Goal: Task Accomplishment & Management: Manage account settings

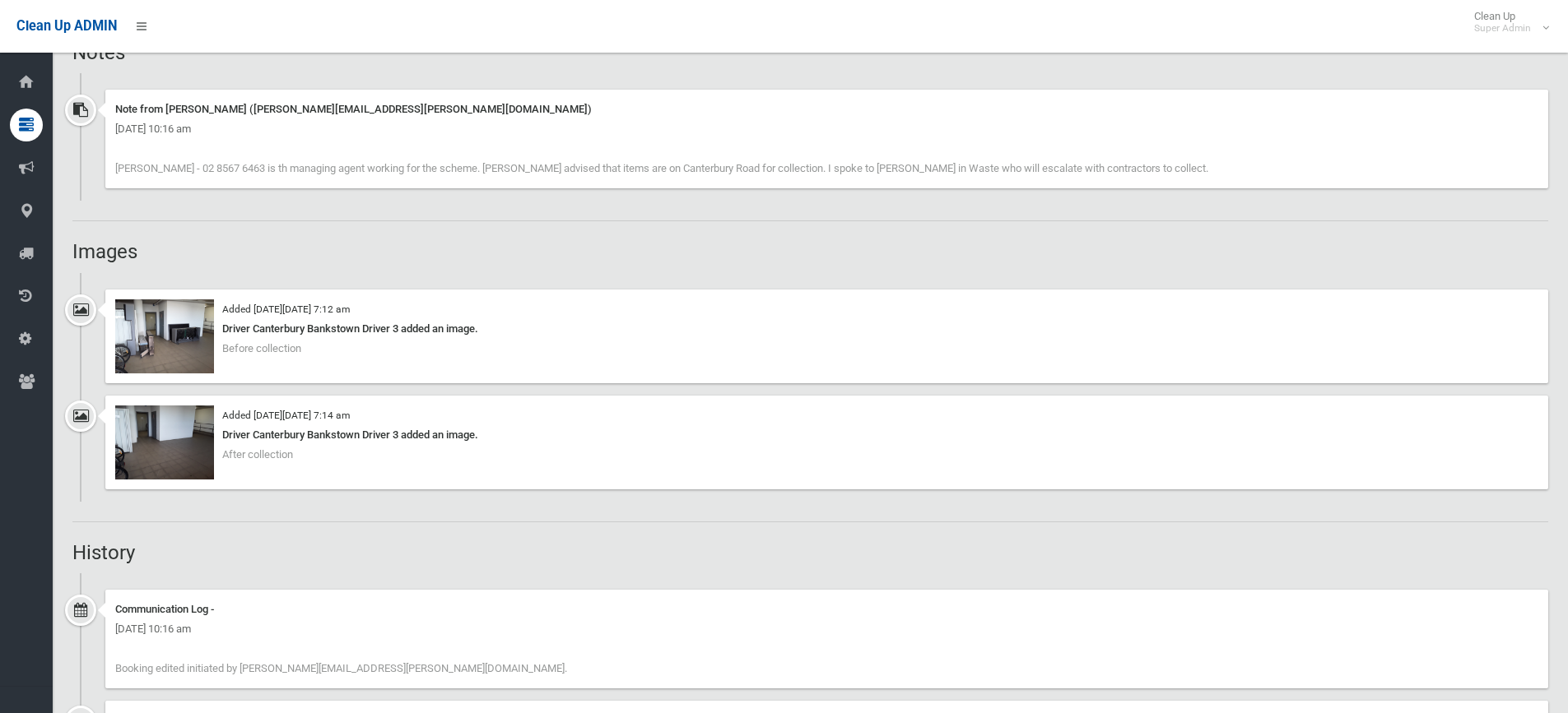
scroll to position [1234, 0]
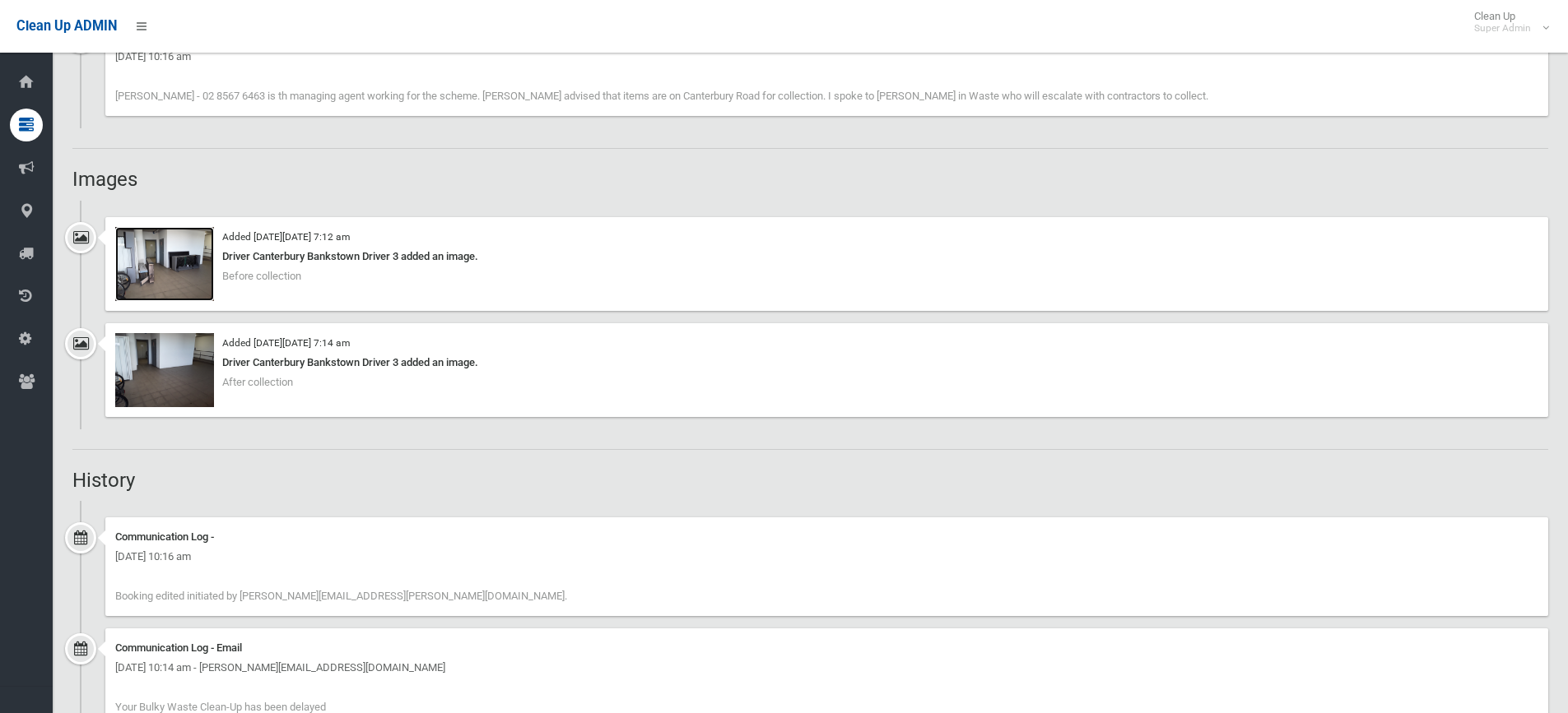
click at [185, 262] on img at bounding box center [164, 264] width 99 height 74
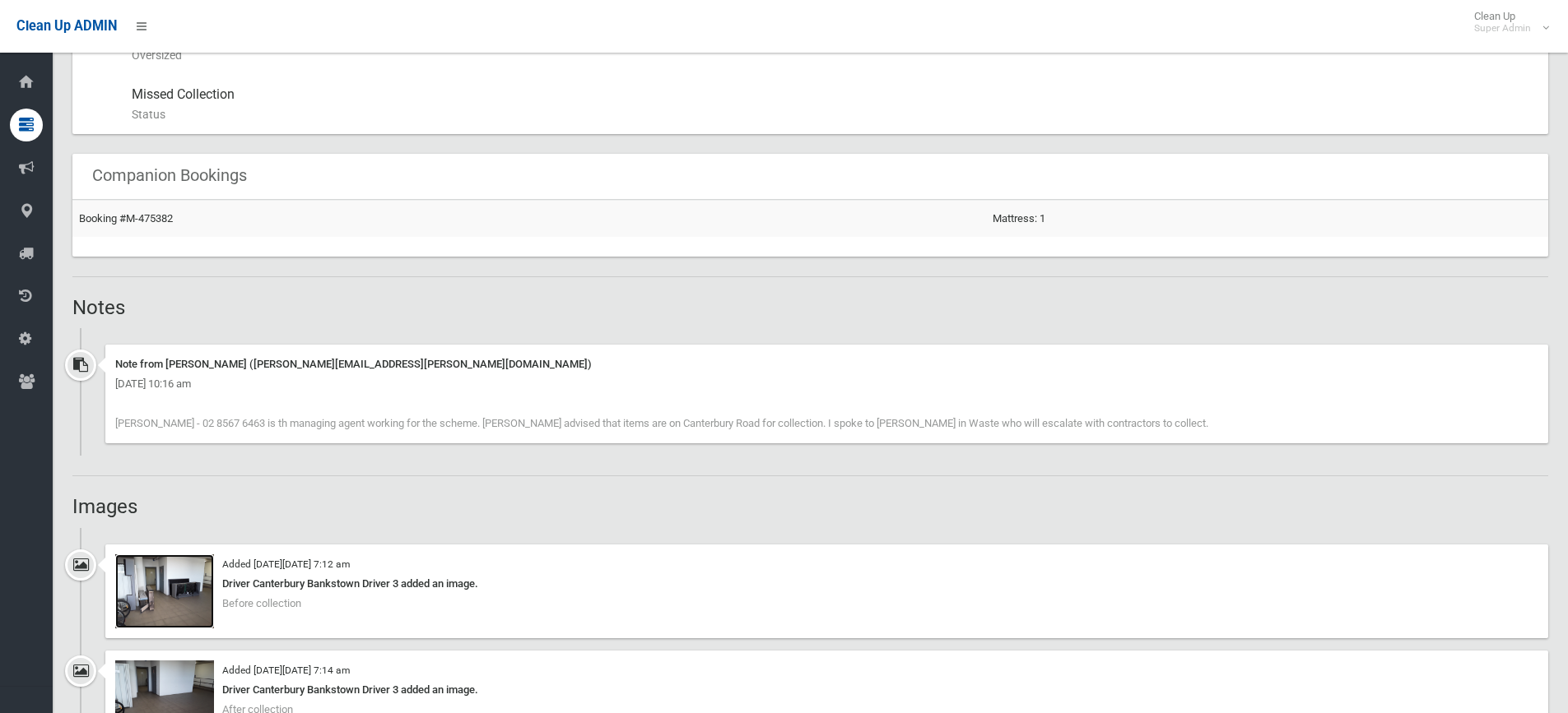
scroll to position [905, 0]
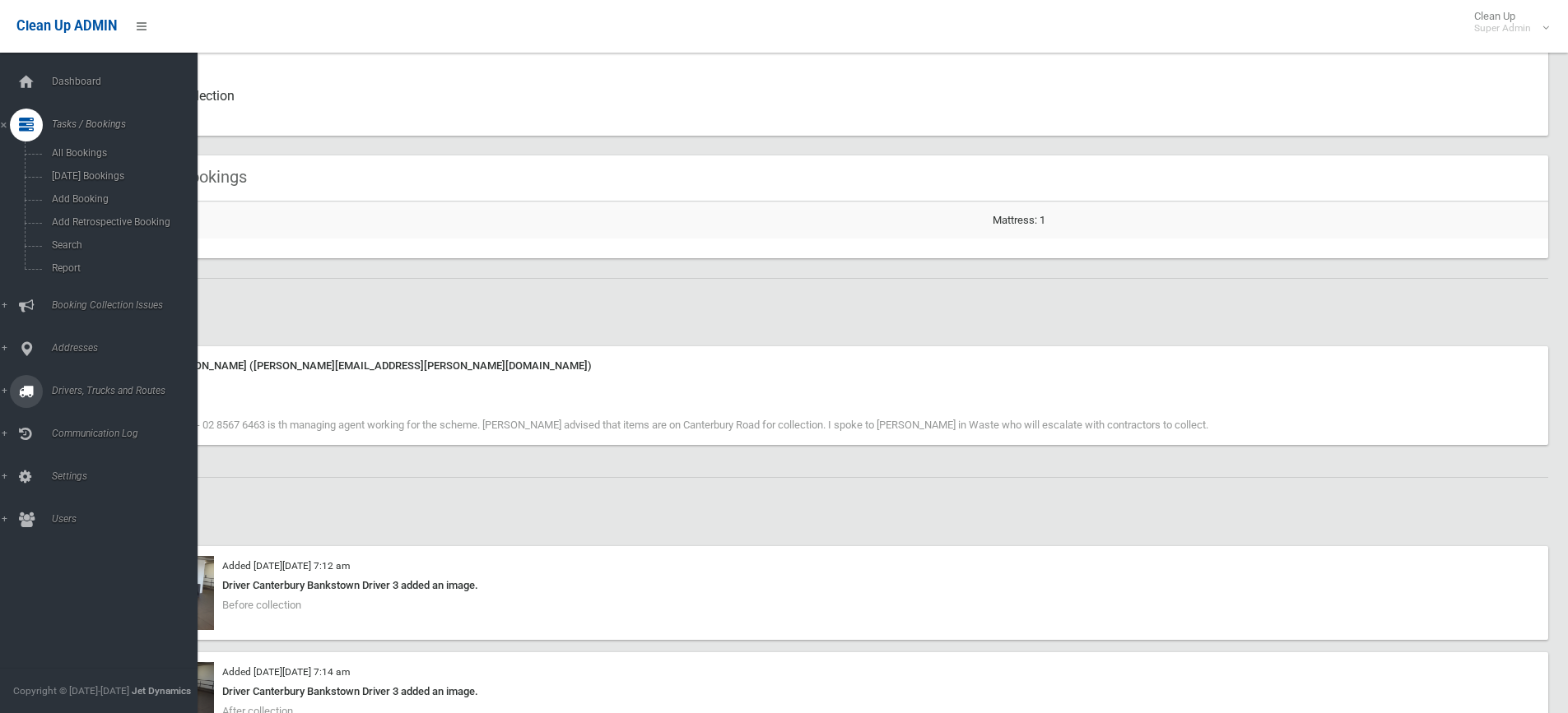
click at [83, 385] on link "Drivers, Trucks and Routes" at bounding box center [105, 391] width 210 height 33
click at [76, 342] on link "Routes" at bounding box center [105, 350] width 210 height 23
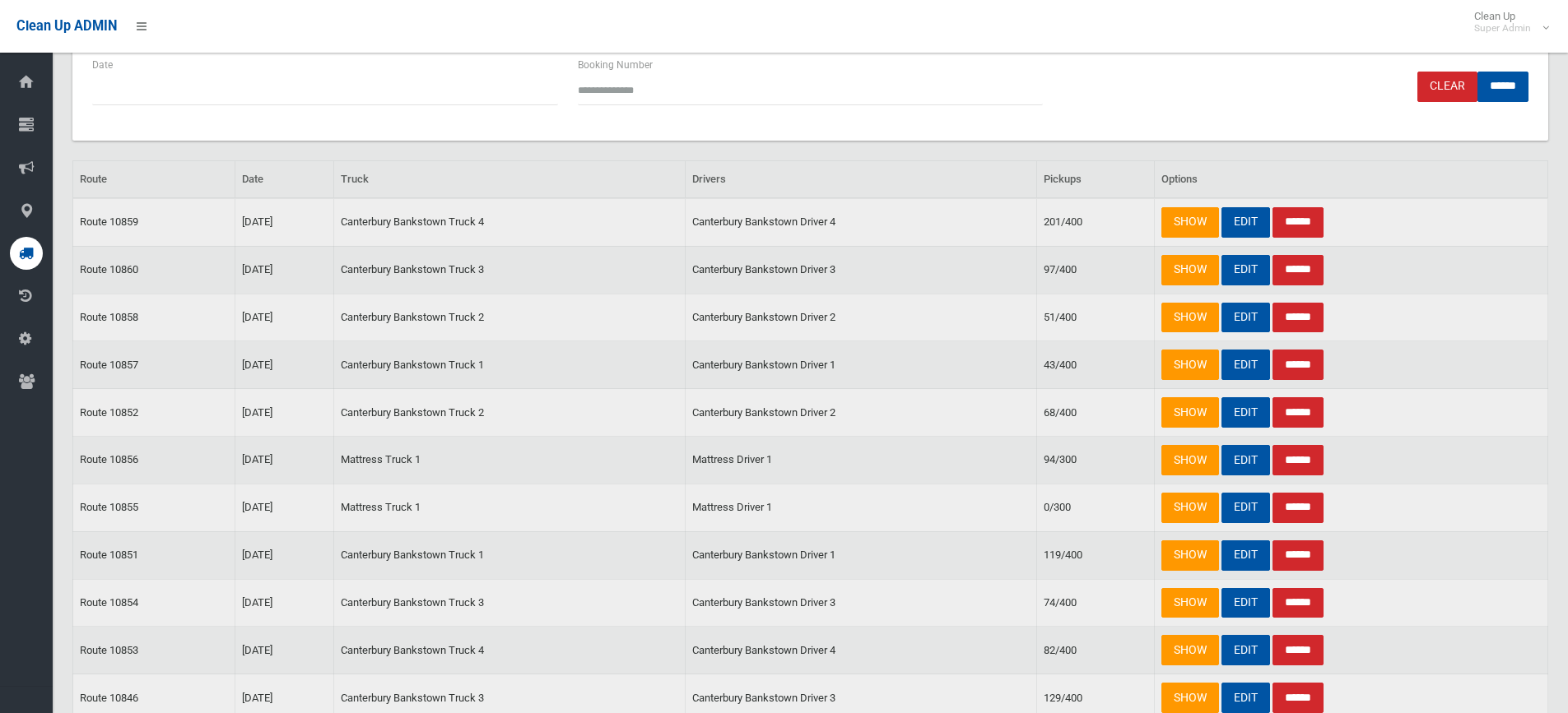
scroll to position [164, 0]
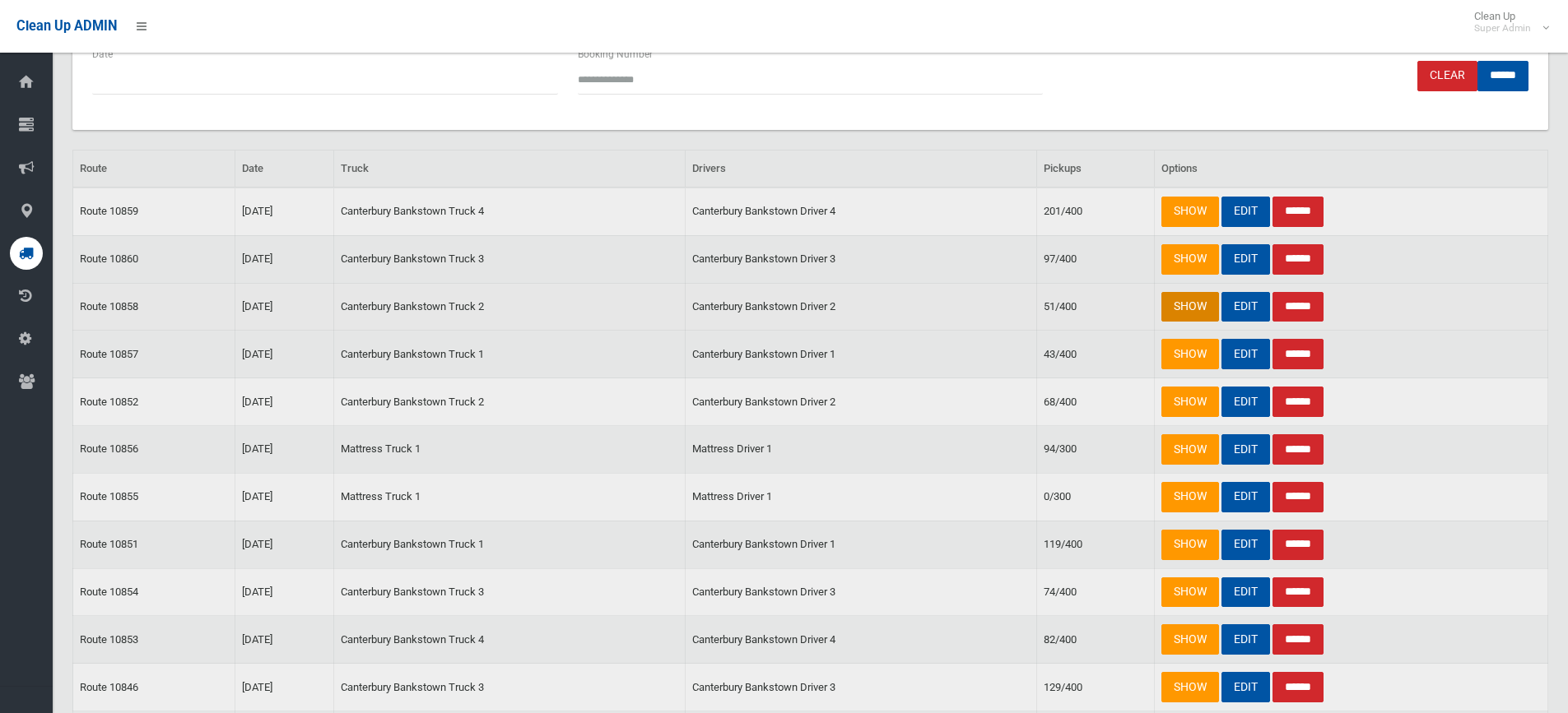
click at [1187, 311] on link "SHOW" at bounding box center [1190, 307] width 58 height 31
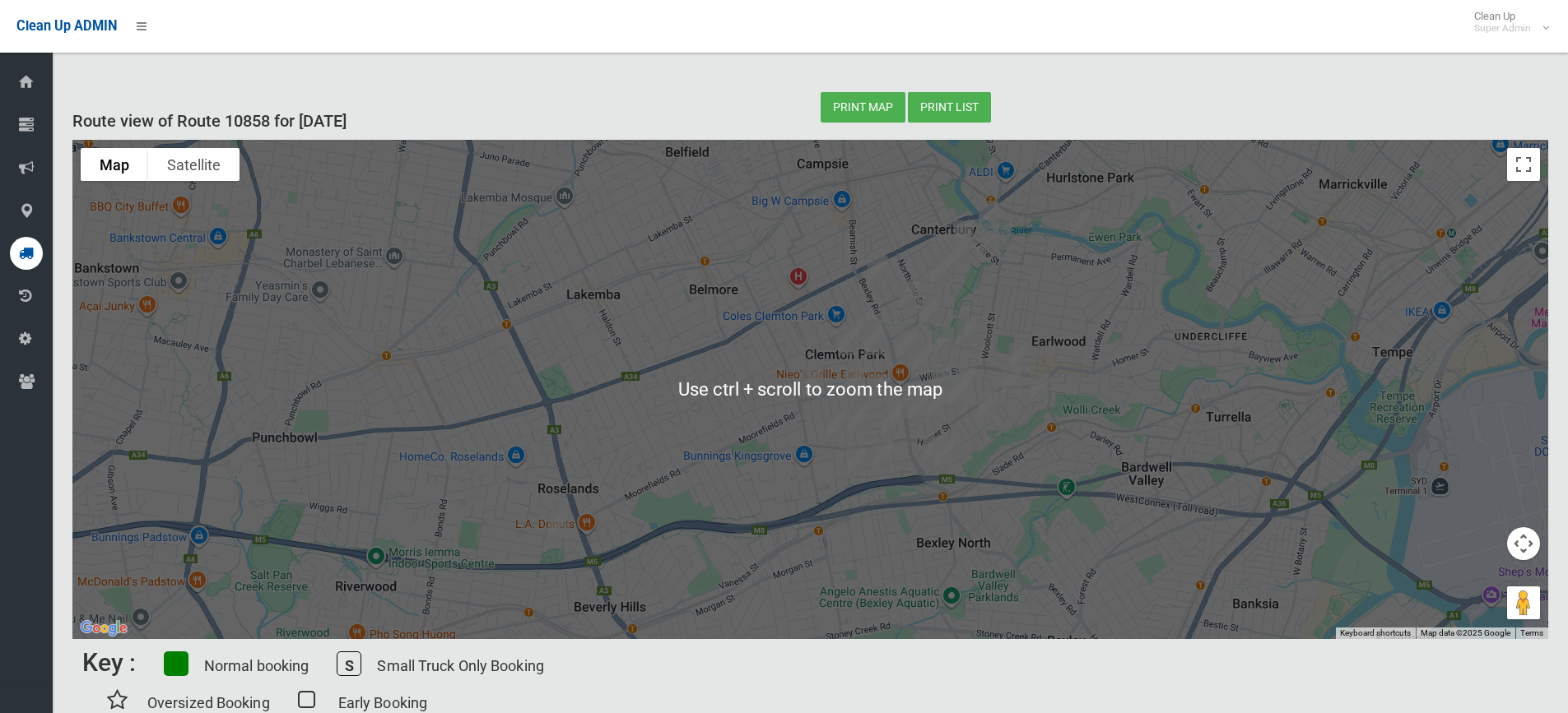
click at [560, 524] on img "54 Penshurst Road, NARWEE NSW 2209" at bounding box center [558, 525] width 33 height 41
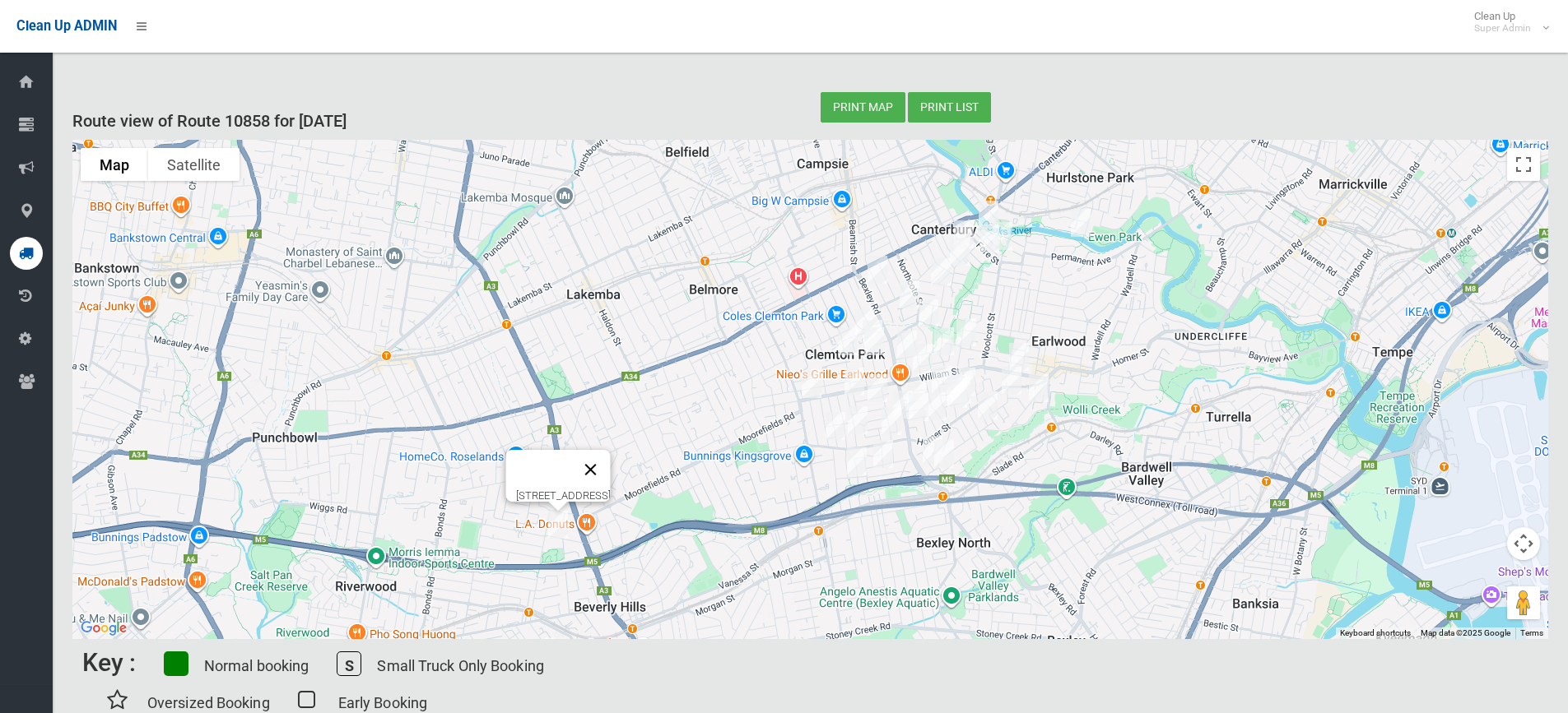
click at [610, 455] on button "Close" at bounding box center [590, 470] width 39 height 39
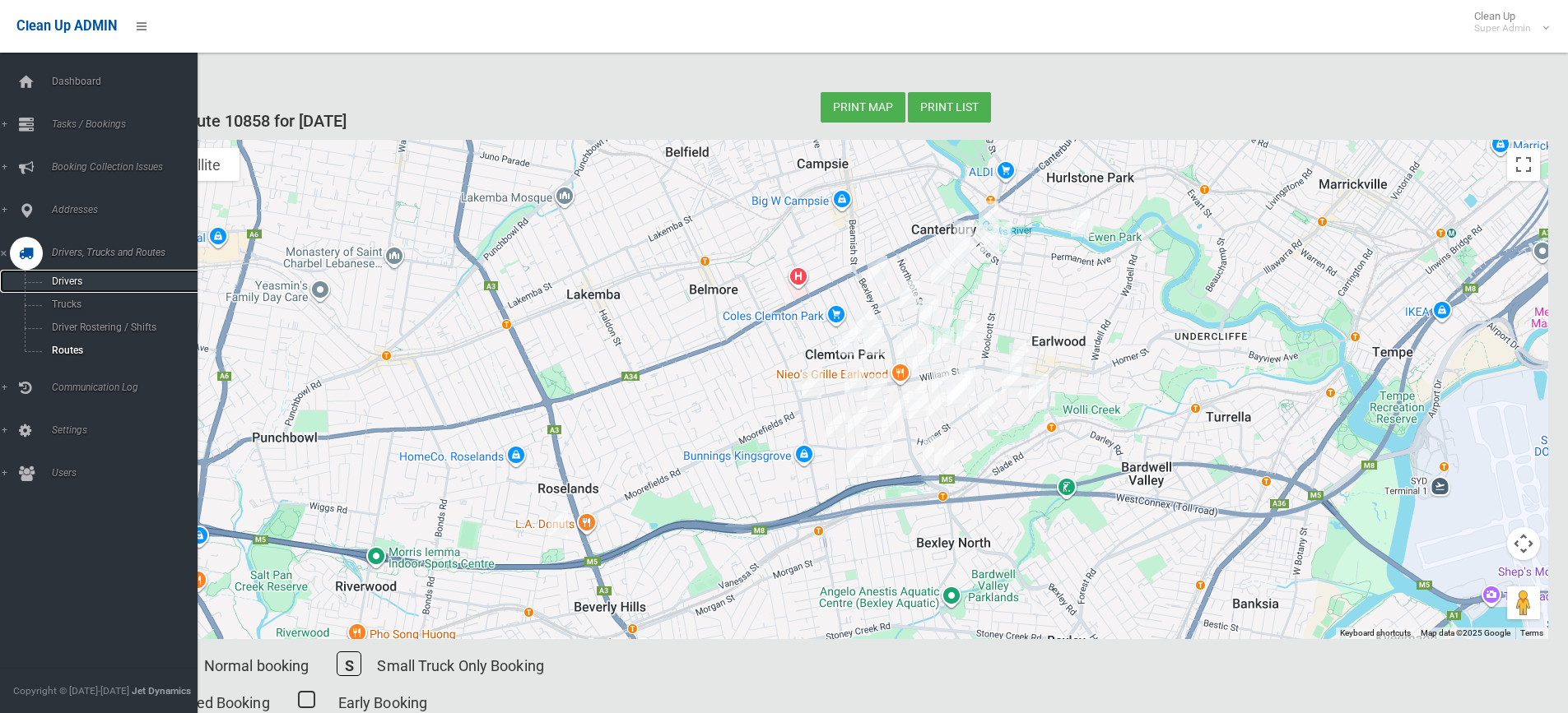
click at [75, 287] on link "Drivers" at bounding box center [105, 281] width 210 height 23
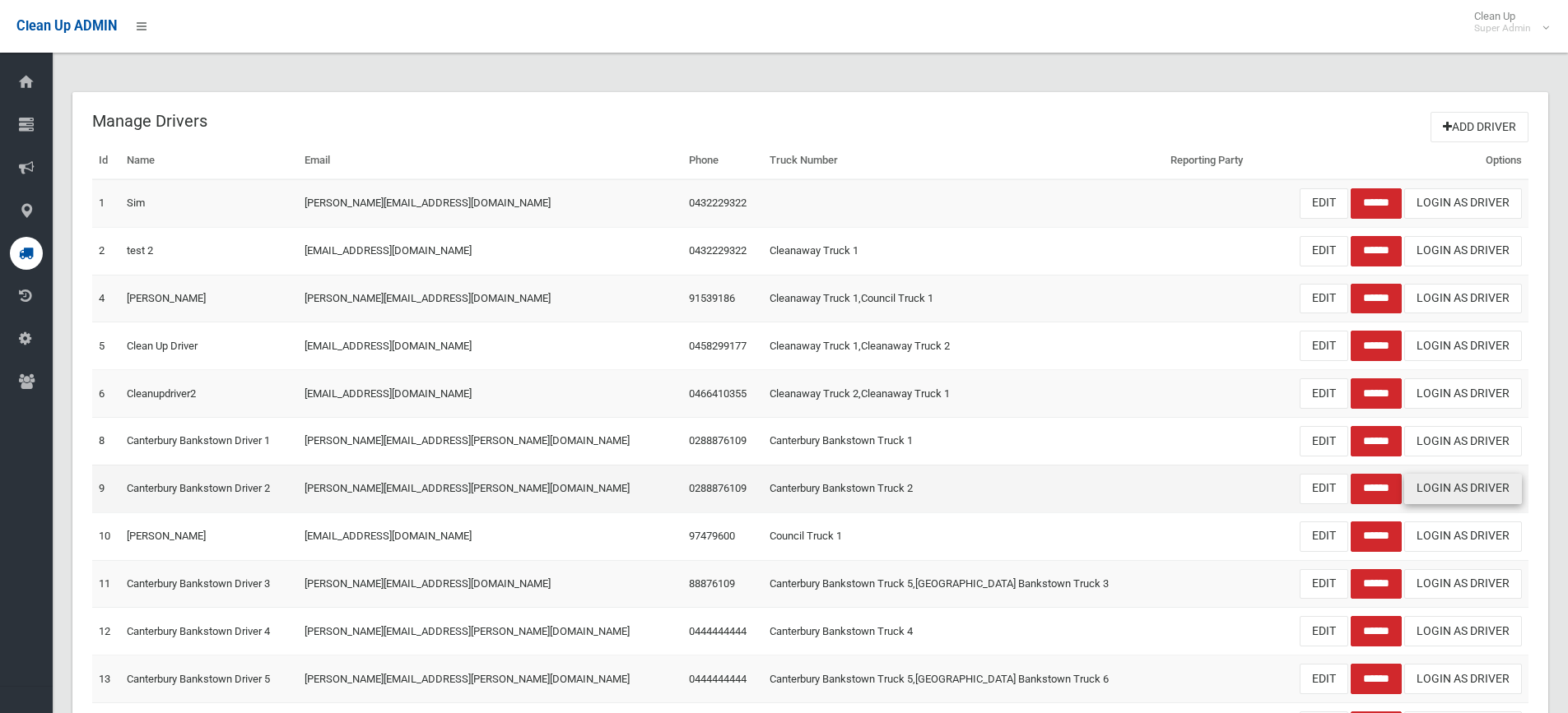
click at [1445, 486] on link "Login As Driver" at bounding box center [1463, 489] width 117 height 31
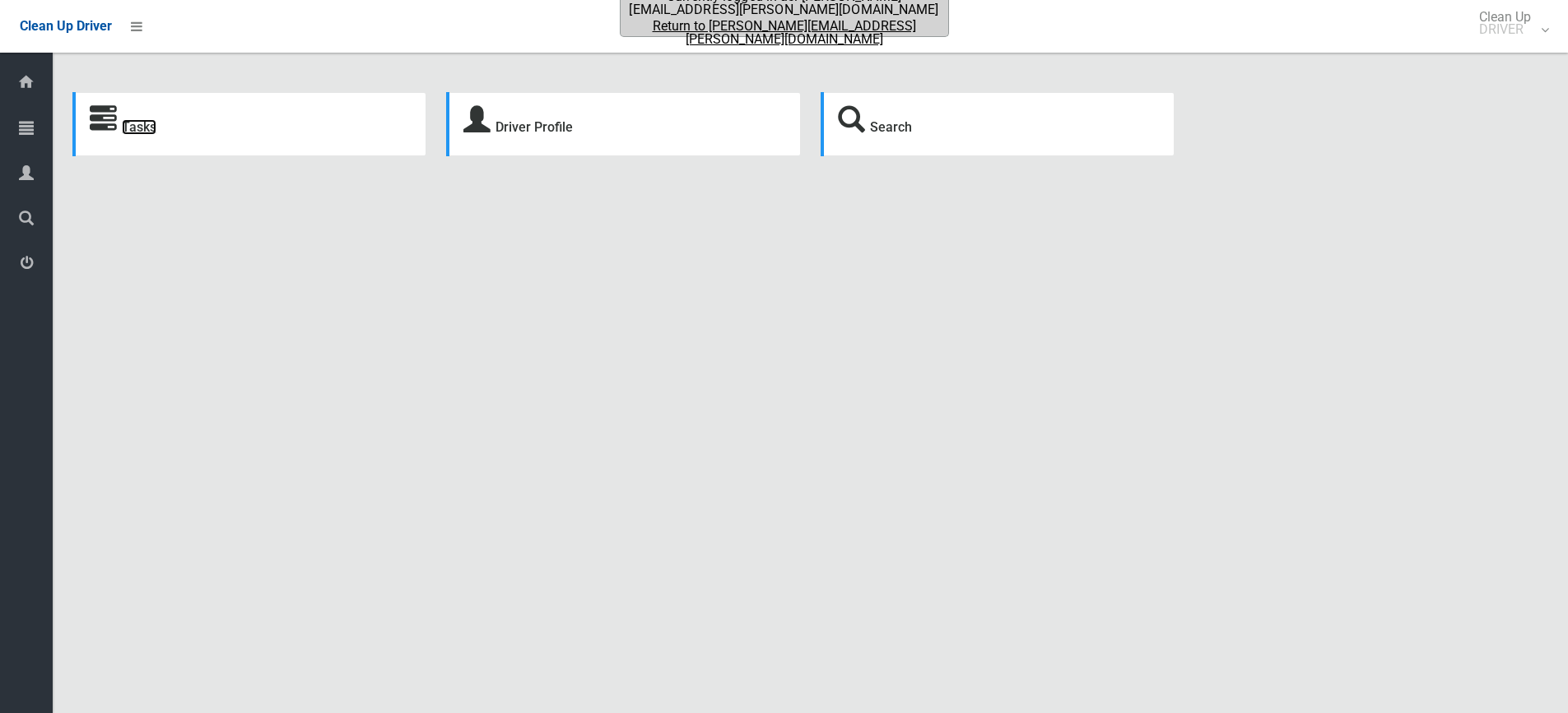
click at [134, 128] on link "Tasks" at bounding box center [139, 127] width 35 height 15
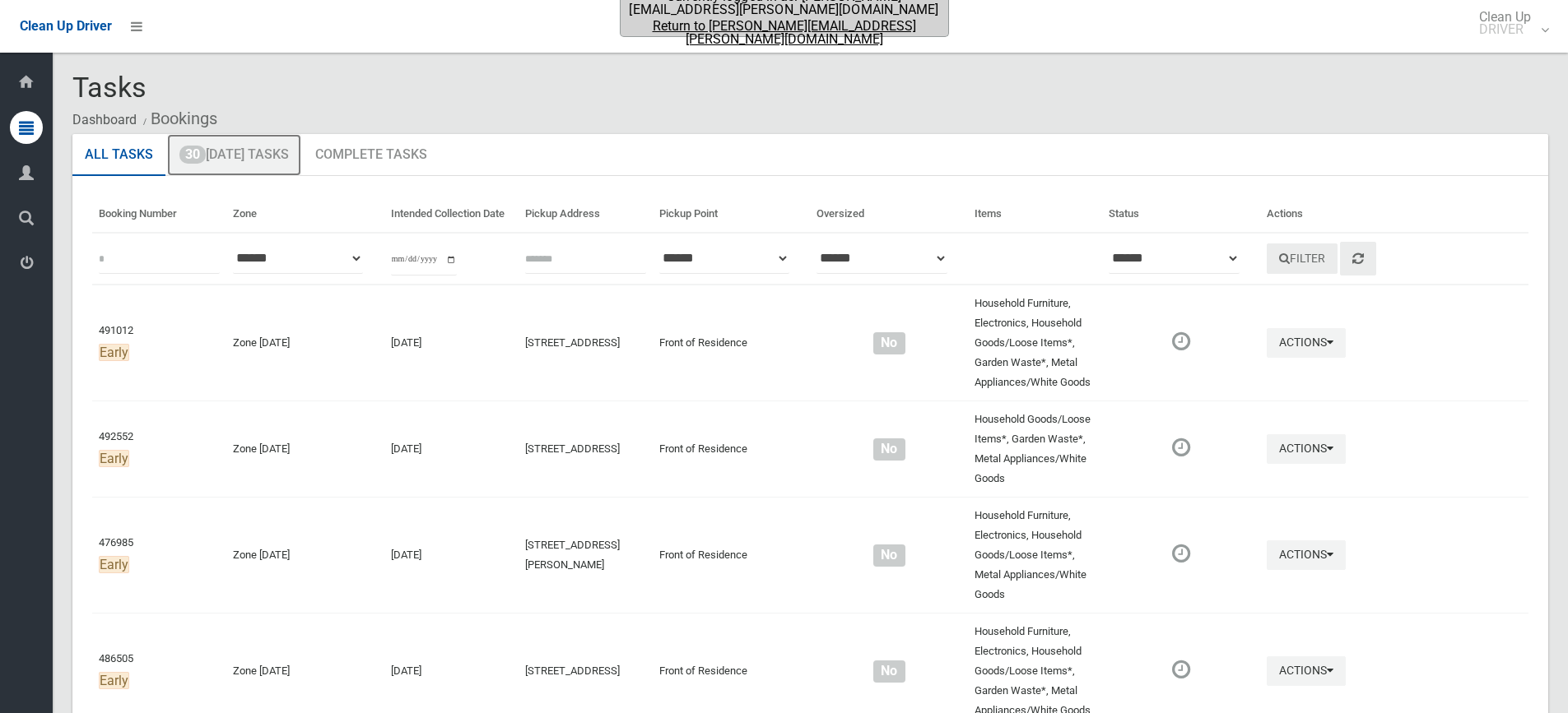
click at [271, 140] on link "30 [DATE] Tasks" at bounding box center [234, 156] width 134 height 43
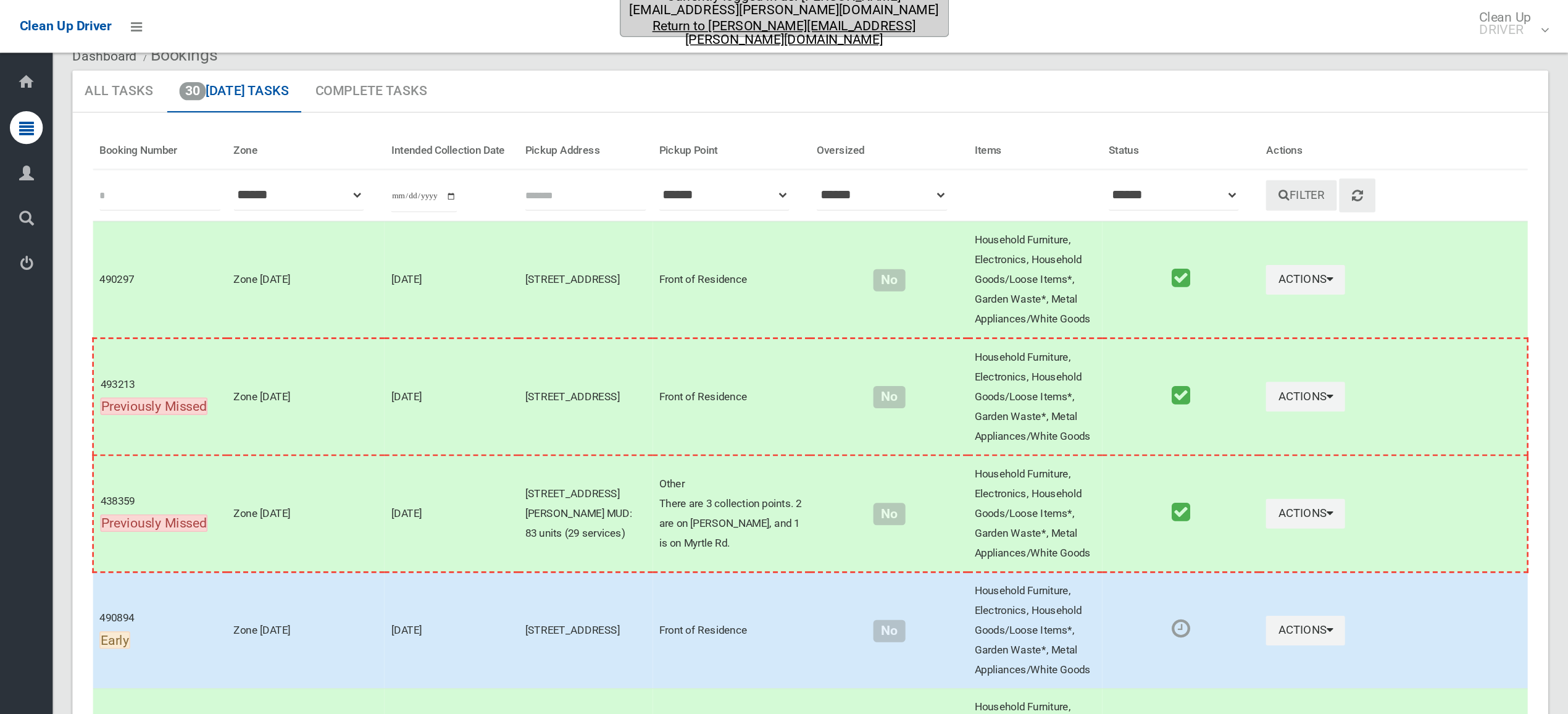
scroll to position [62, 0]
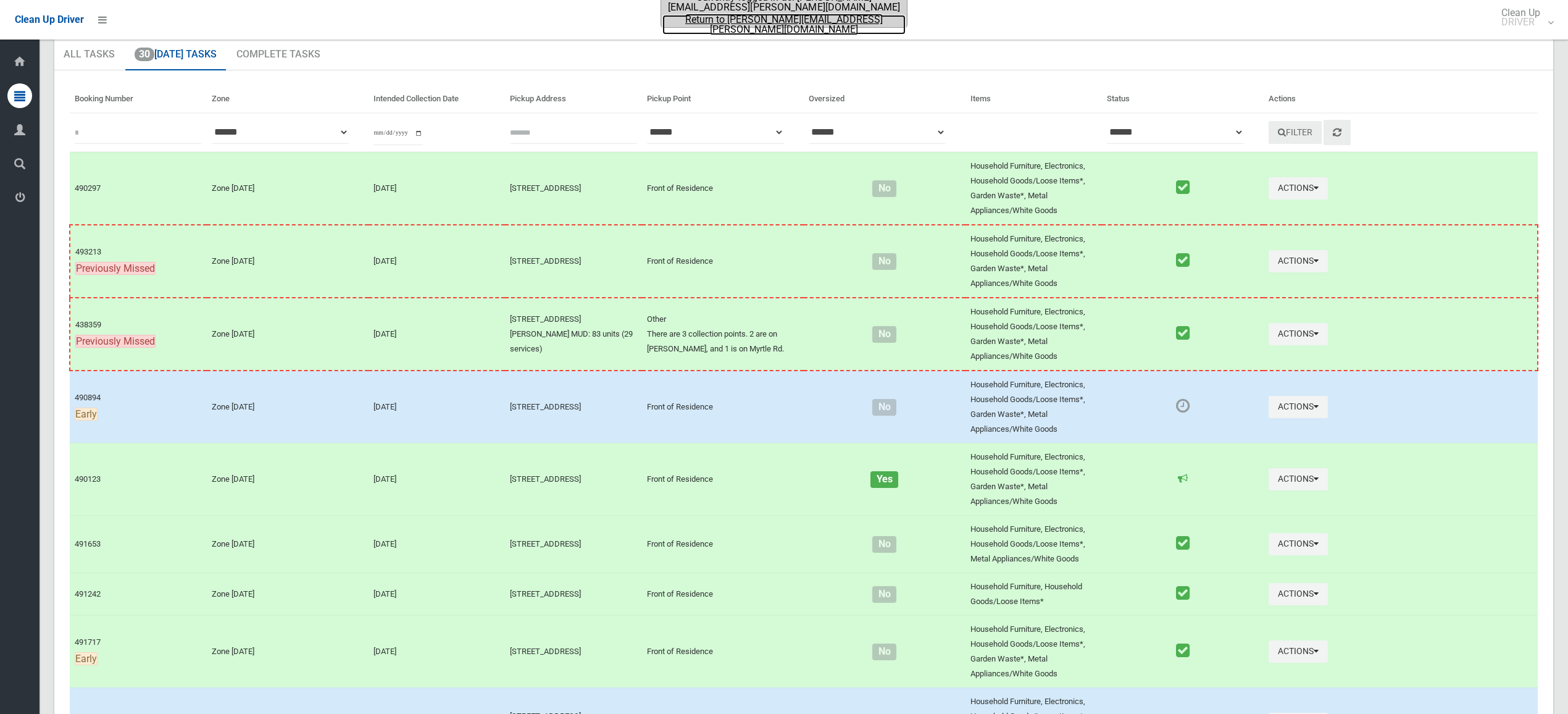
click at [717, 15] on link "Return to brodie.smith@cbcity.nsw.gov.au" at bounding box center [784, 24] width 243 height 20
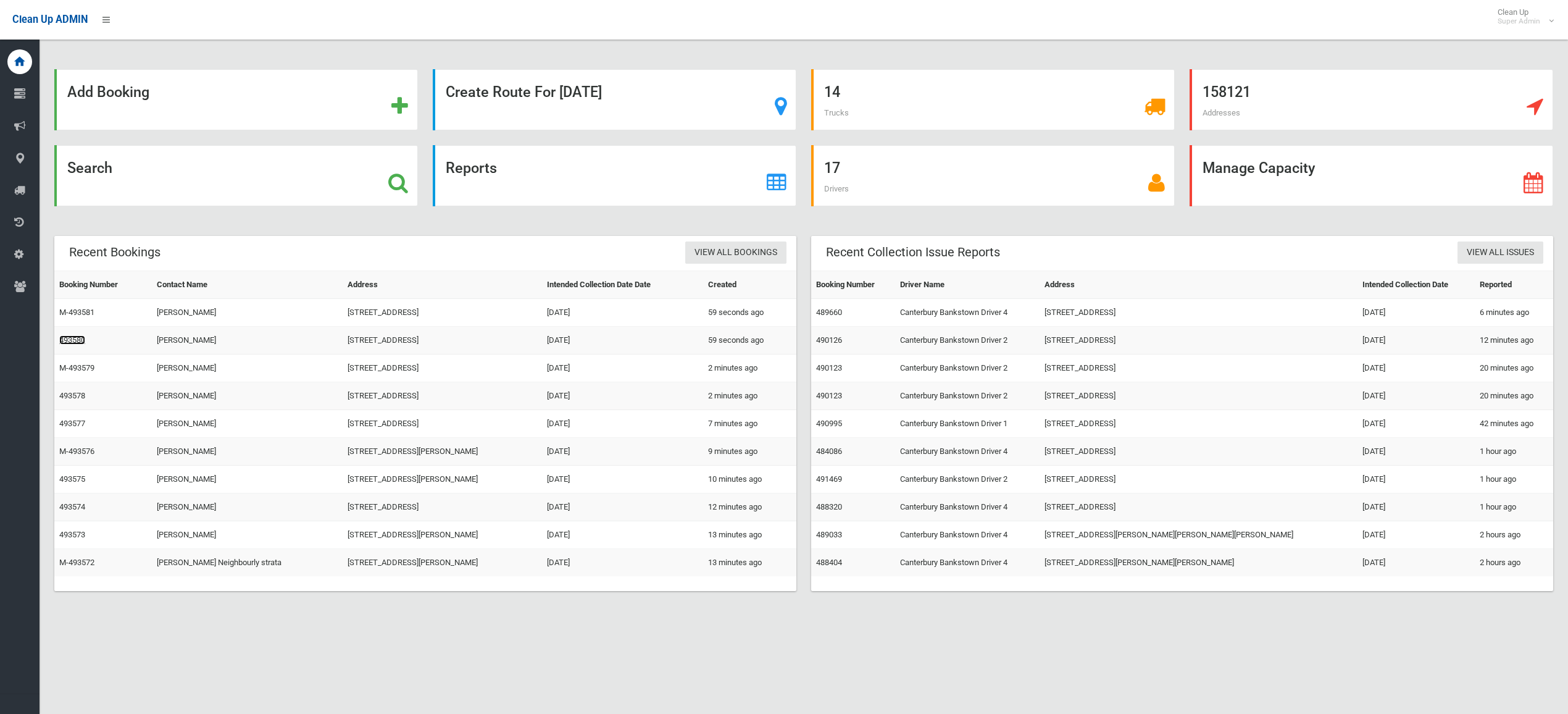
click at [78, 342] on link "493580" at bounding box center [72, 340] width 26 height 10
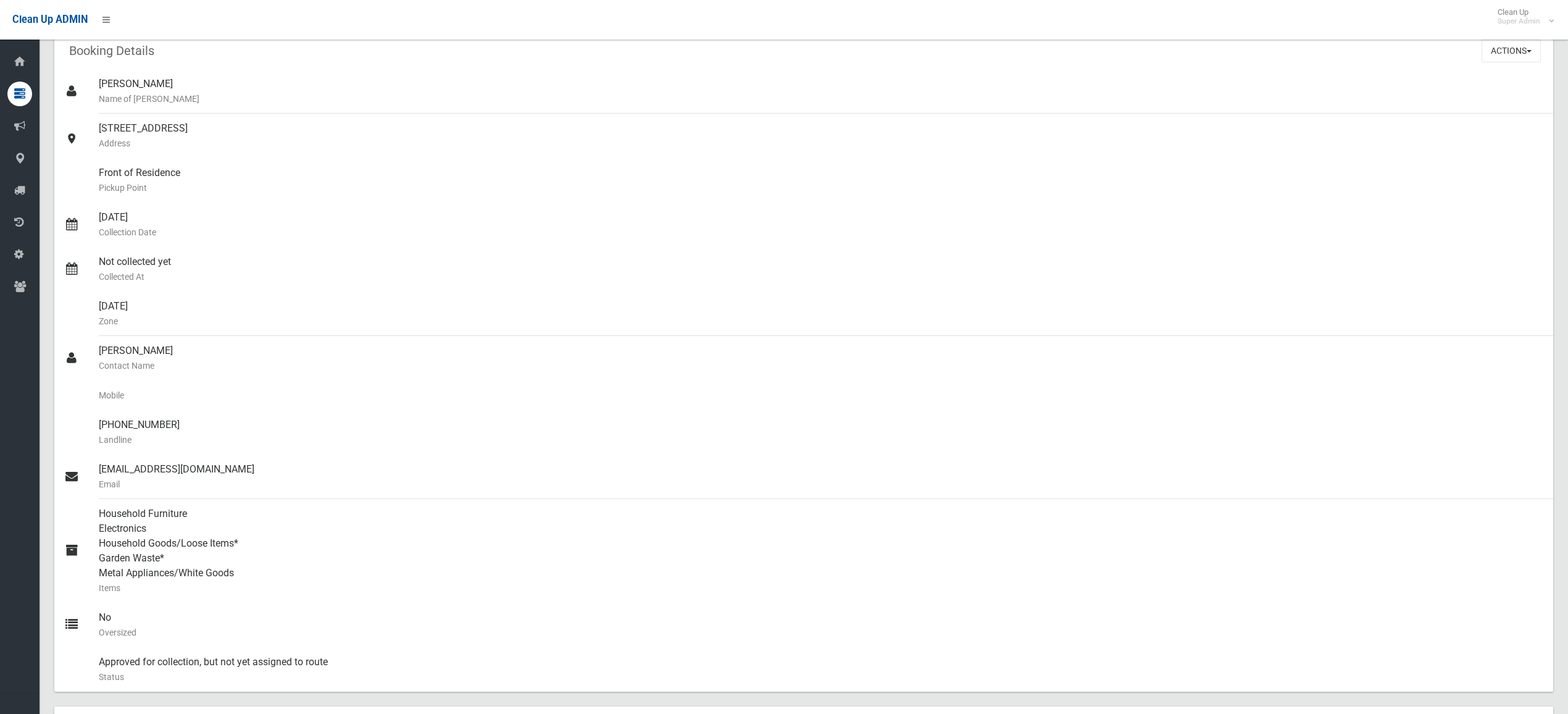
scroll to position [86, 0]
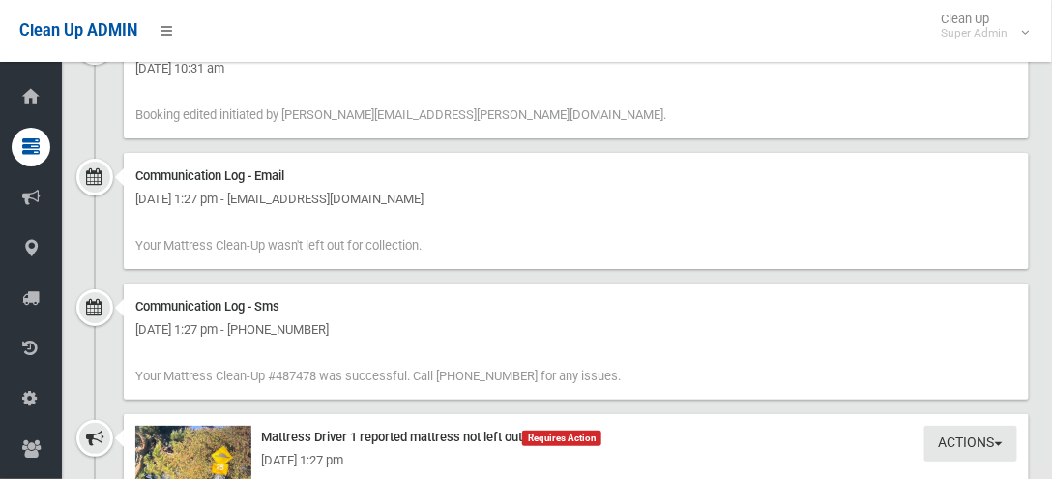
scroll to position [1725, 0]
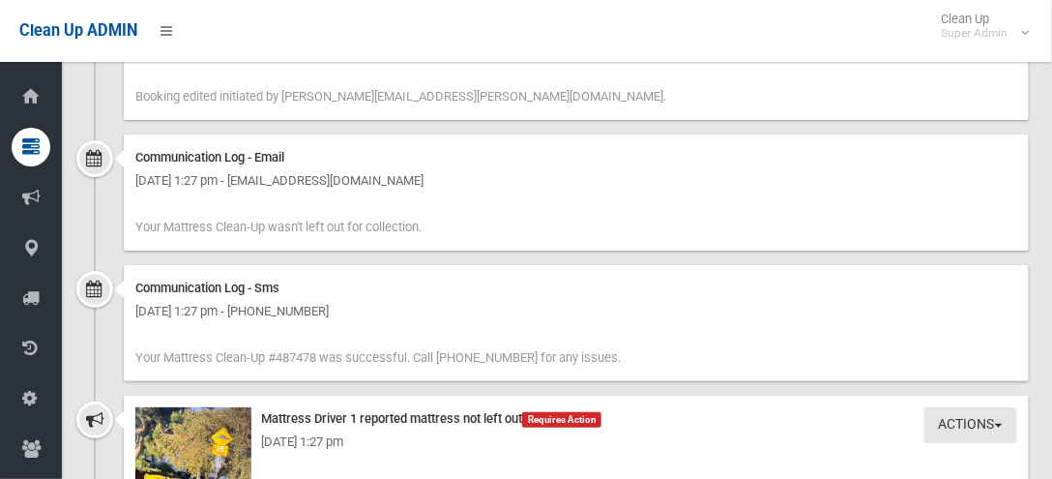
drag, startPoint x: 288, startPoint y: 222, endPoint x: 375, endPoint y: 225, distance: 87.1
click at [375, 225] on span "Your Mattress Clean-Up wasn't left out for collection." at bounding box center [278, 226] width 286 height 15
drag, startPoint x: 407, startPoint y: 350, endPoint x: 245, endPoint y: 346, distance: 162.5
click at [246, 346] on div "Communication Log - Sms Wednesday 8th October 2025 - 1:27 pm - +61425837800 You…" at bounding box center [576, 323] width 905 height 116
click at [245, 346] on div "Communication Log - Sms Wednesday 8th October 2025 - 1:27 pm - +61425837800 You…" at bounding box center [576, 323] width 905 height 116
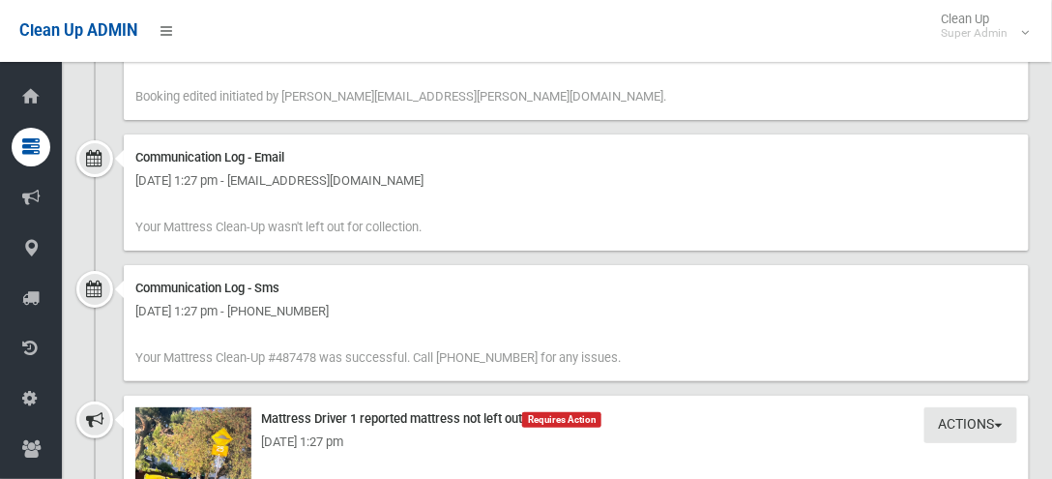
drag, startPoint x: 137, startPoint y: 155, endPoint x: 585, endPoint y: 355, distance: 490.4
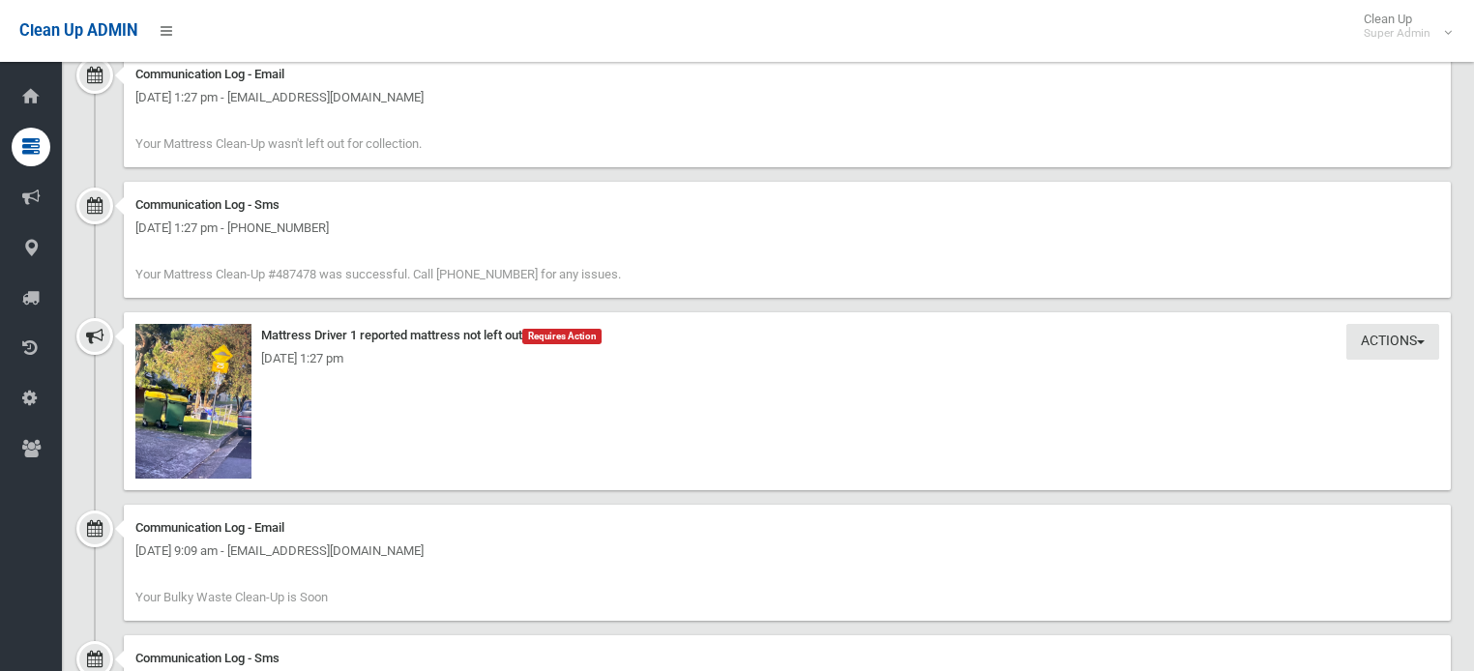
scroll to position [1758, 0]
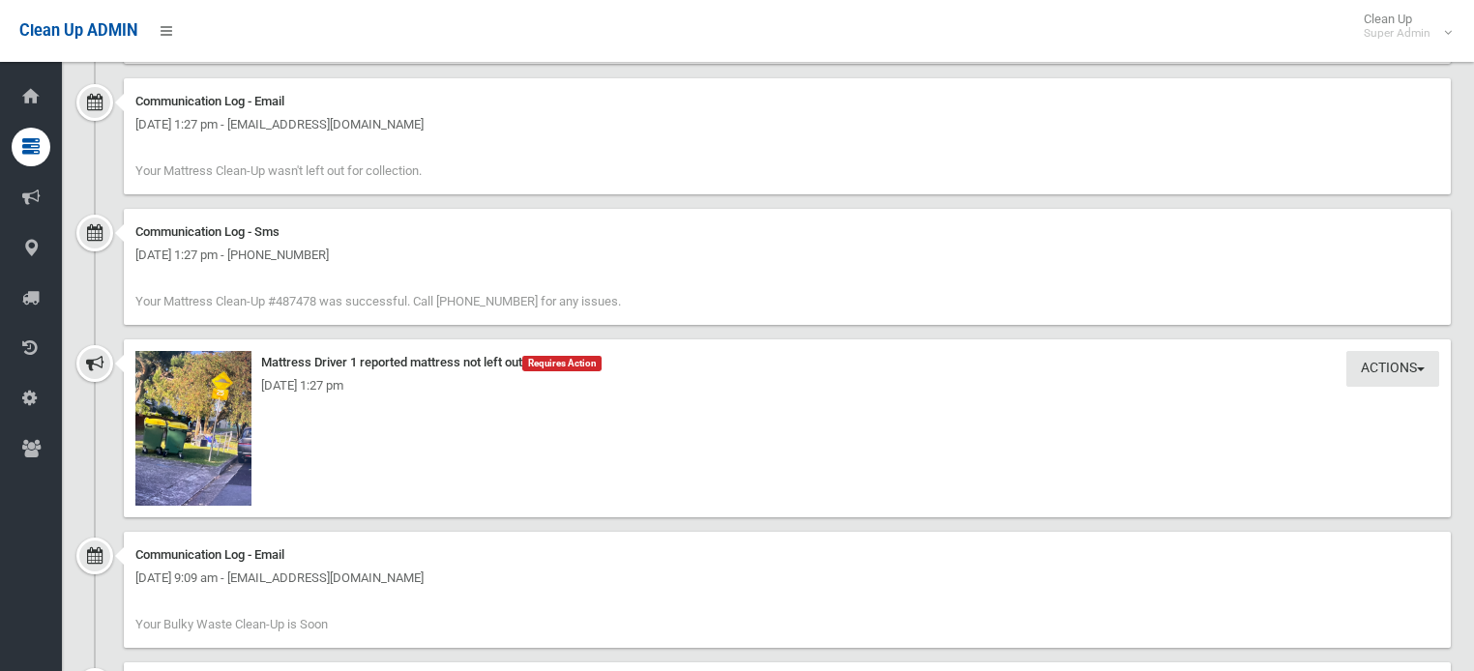
click at [395, 457] on div "Actions Take Action Mattress Driver 1 reported mattress not left out Requires A…" at bounding box center [787, 428] width 1327 height 178
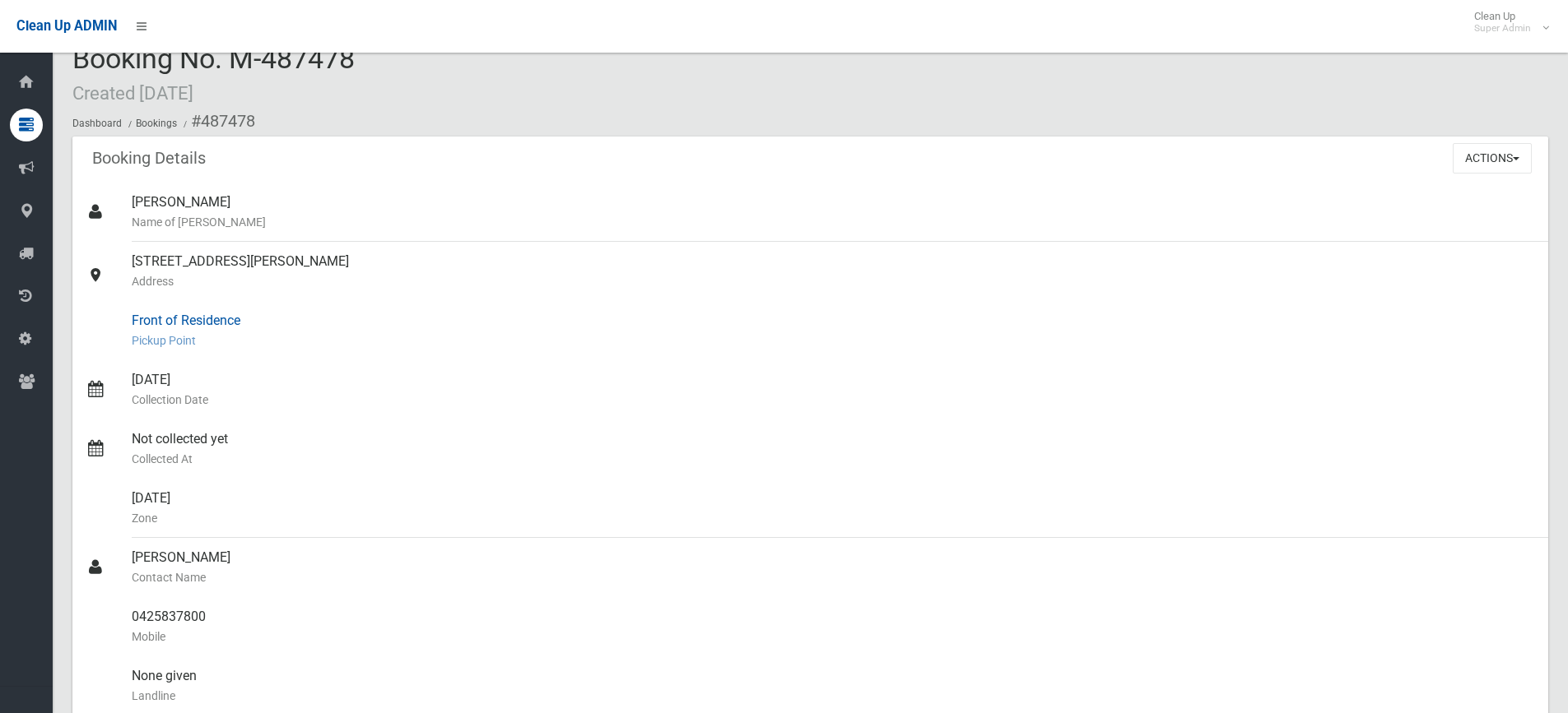
scroll to position [0, 0]
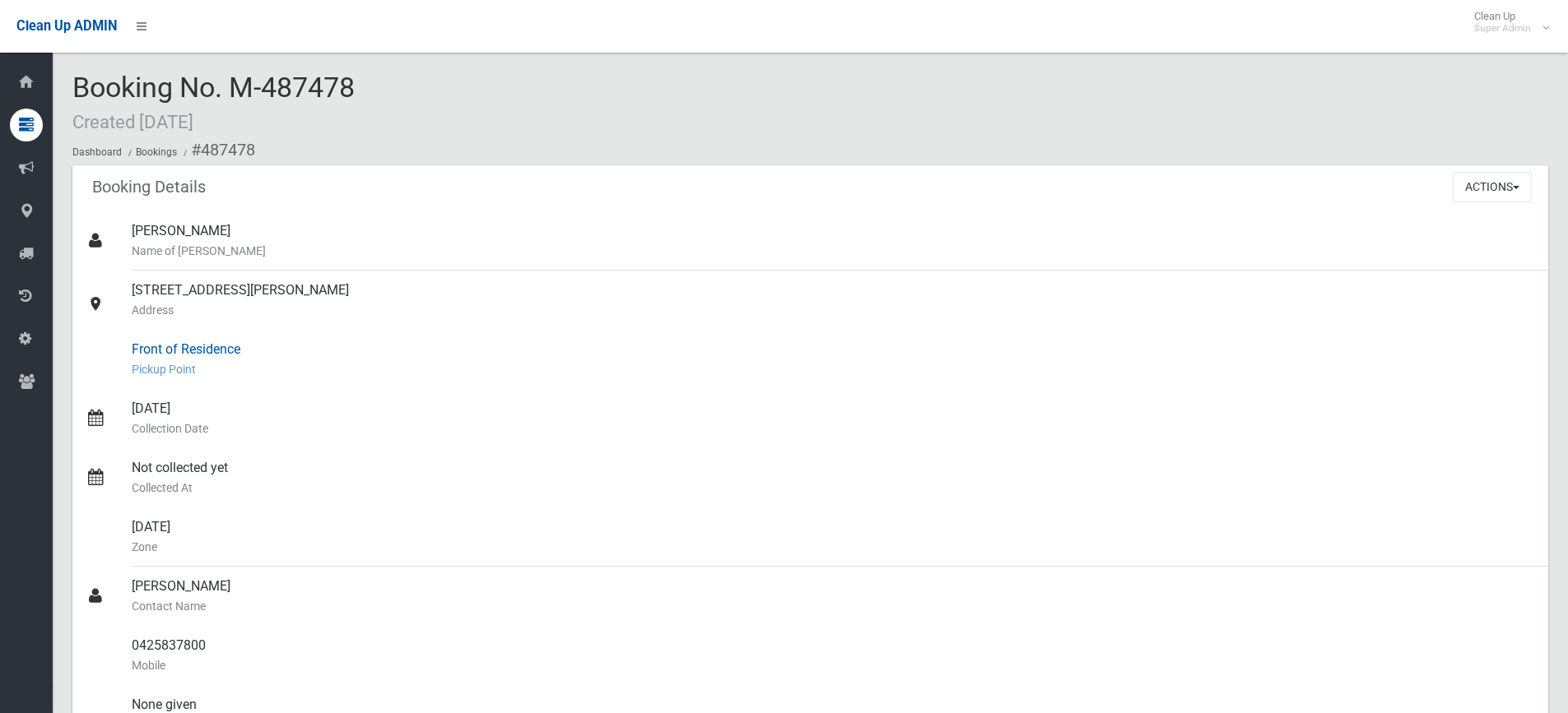
click at [955, 369] on small "Pickup Point" at bounding box center [833, 369] width 1404 height 20
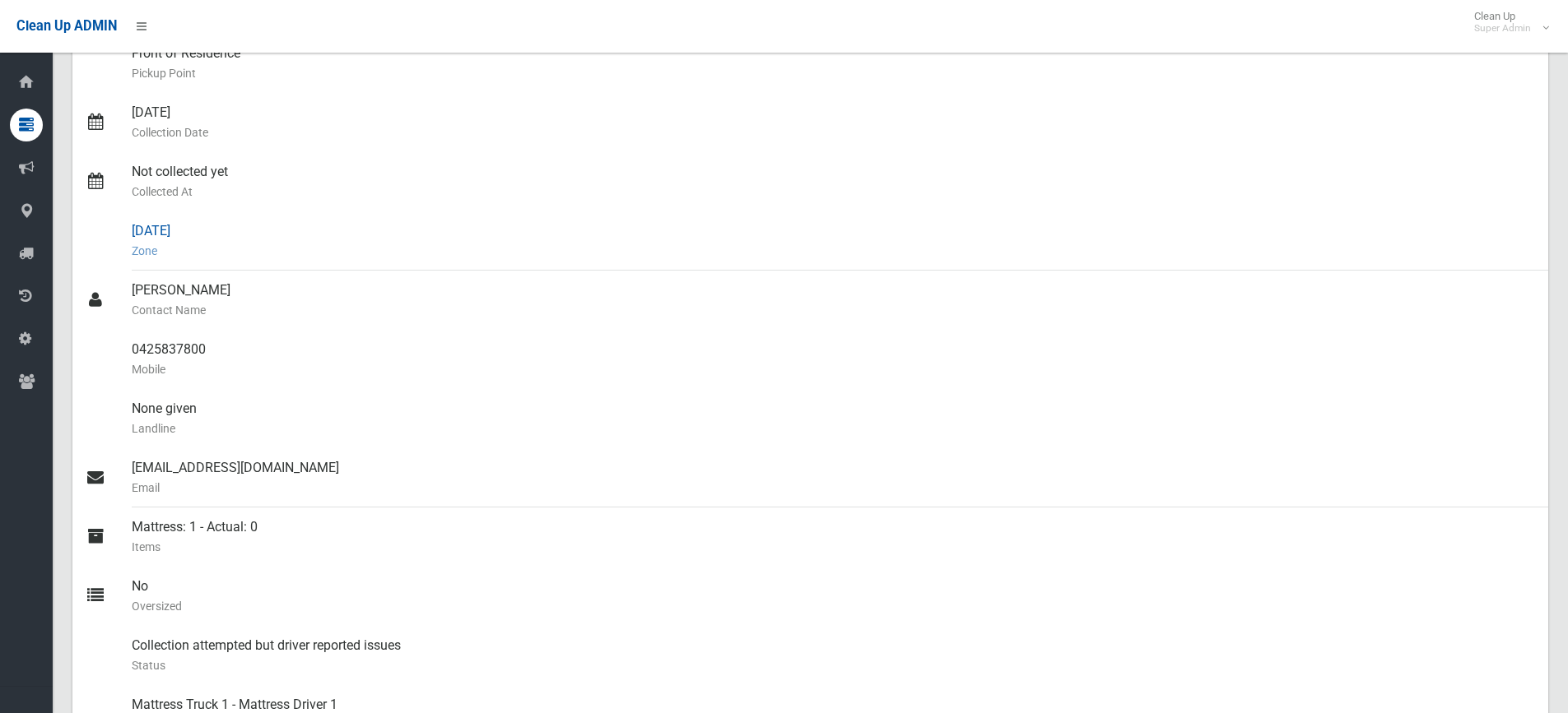
scroll to position [329, 0]
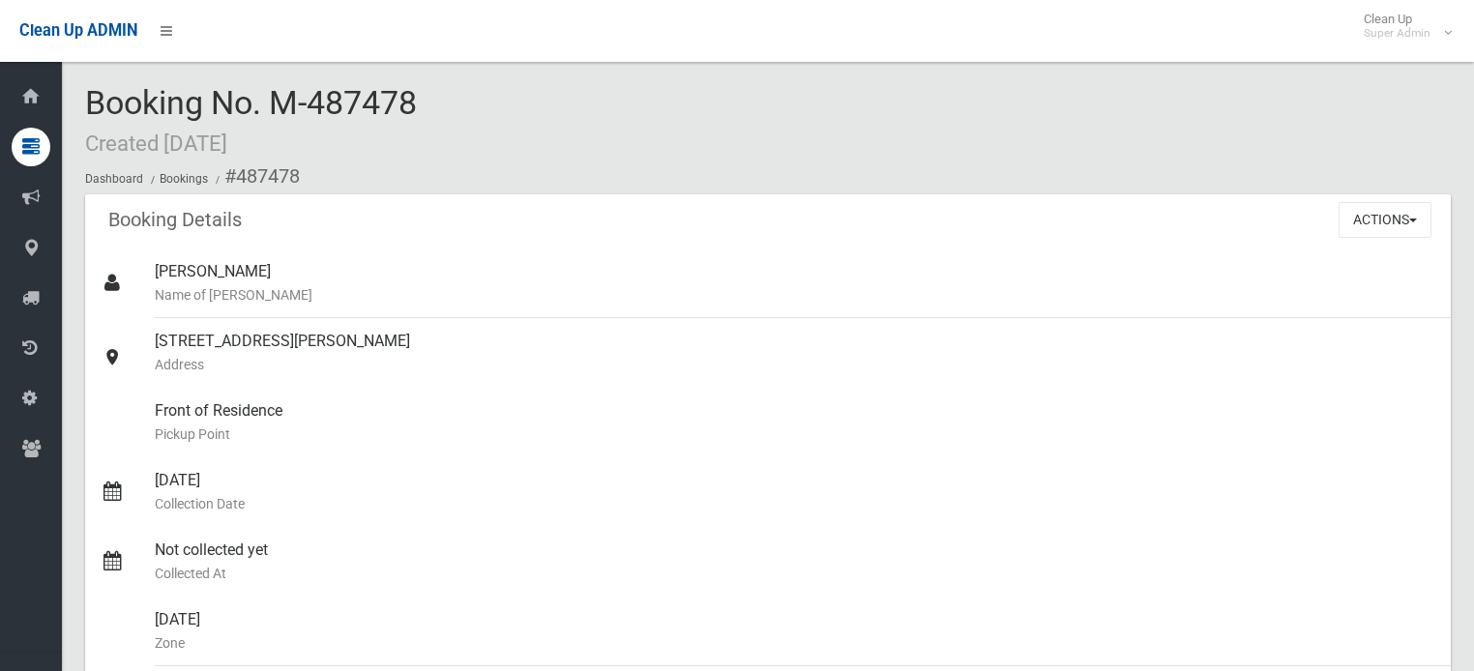
scroll to position [1758, 0]
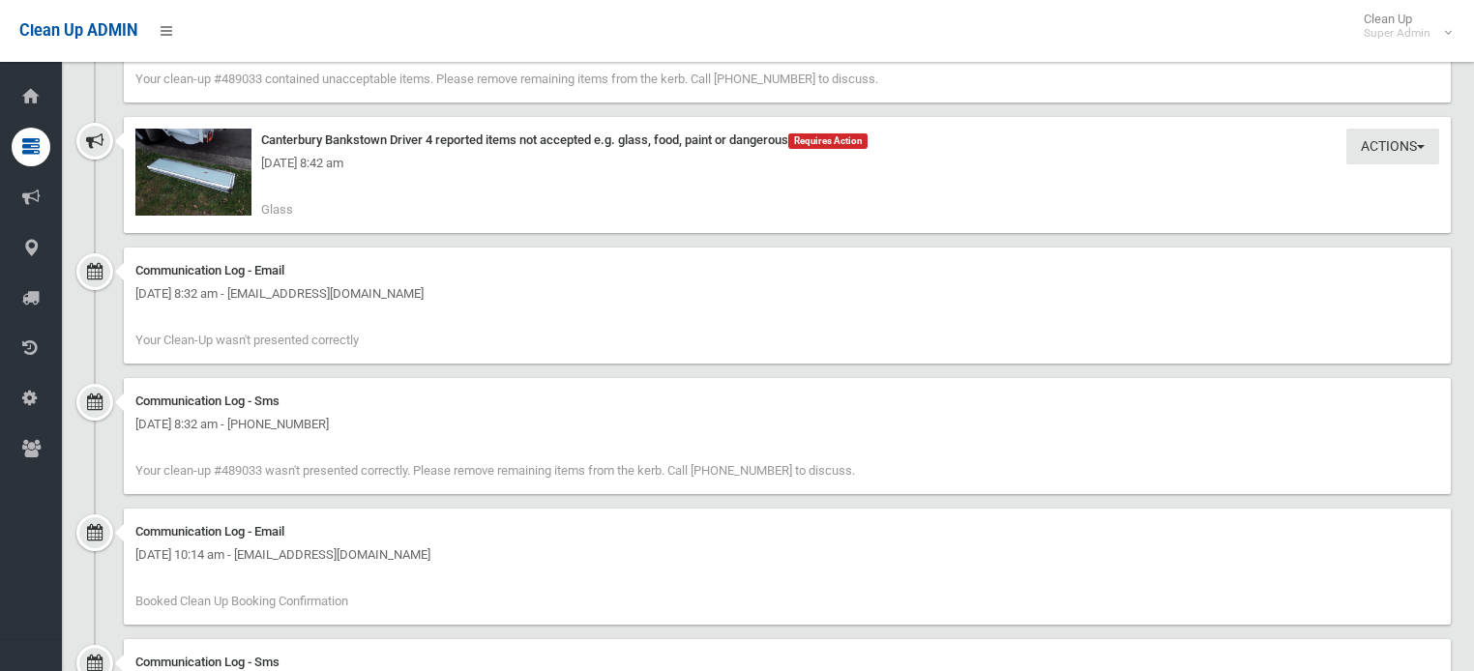
scroll to position [2166, 0]
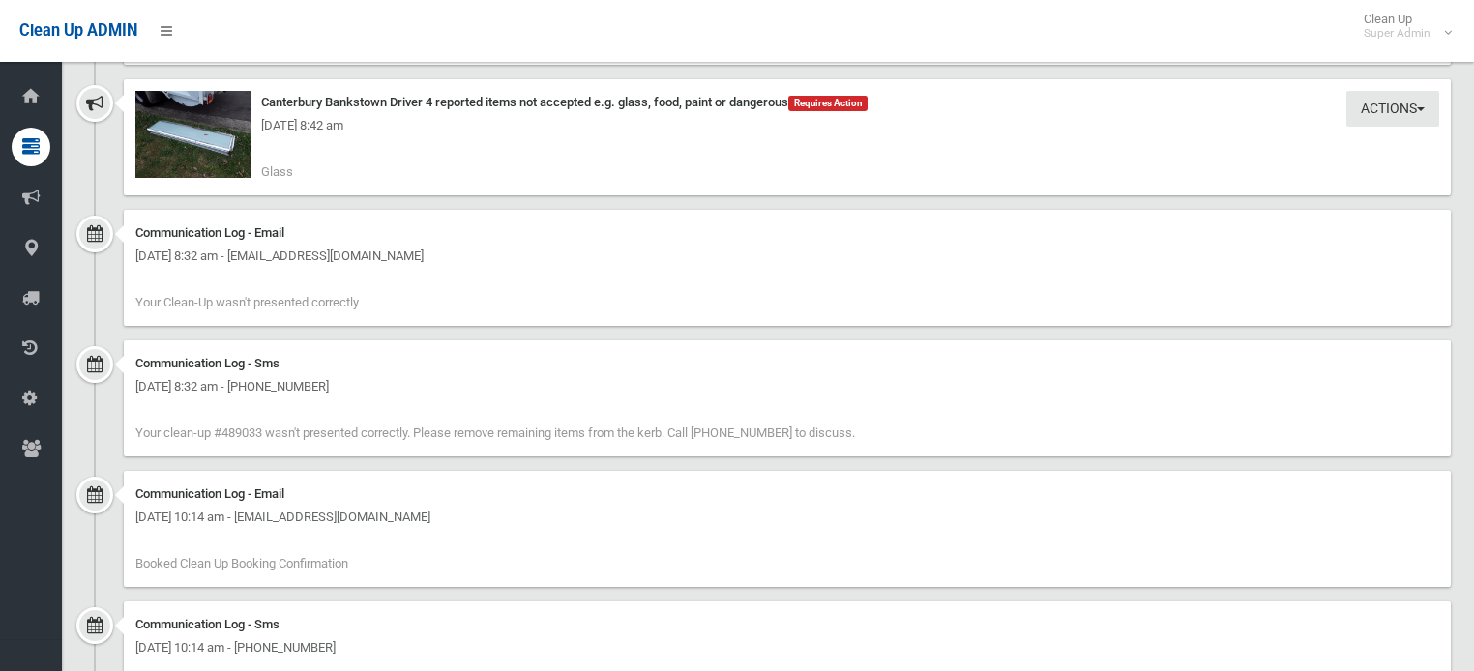
drag, startPoint x: 135, startPoint y: 302, endPoint x: 369, endPoint y: 304, distance: 234.0
click at [369, 304] on div "Communication Log - Email [DATE] 8:32 am - [EMAIL_ADDRESS][DOMAIN_NAME] Your Cl…" at bounding box center [787, 268] width 1327 height 116
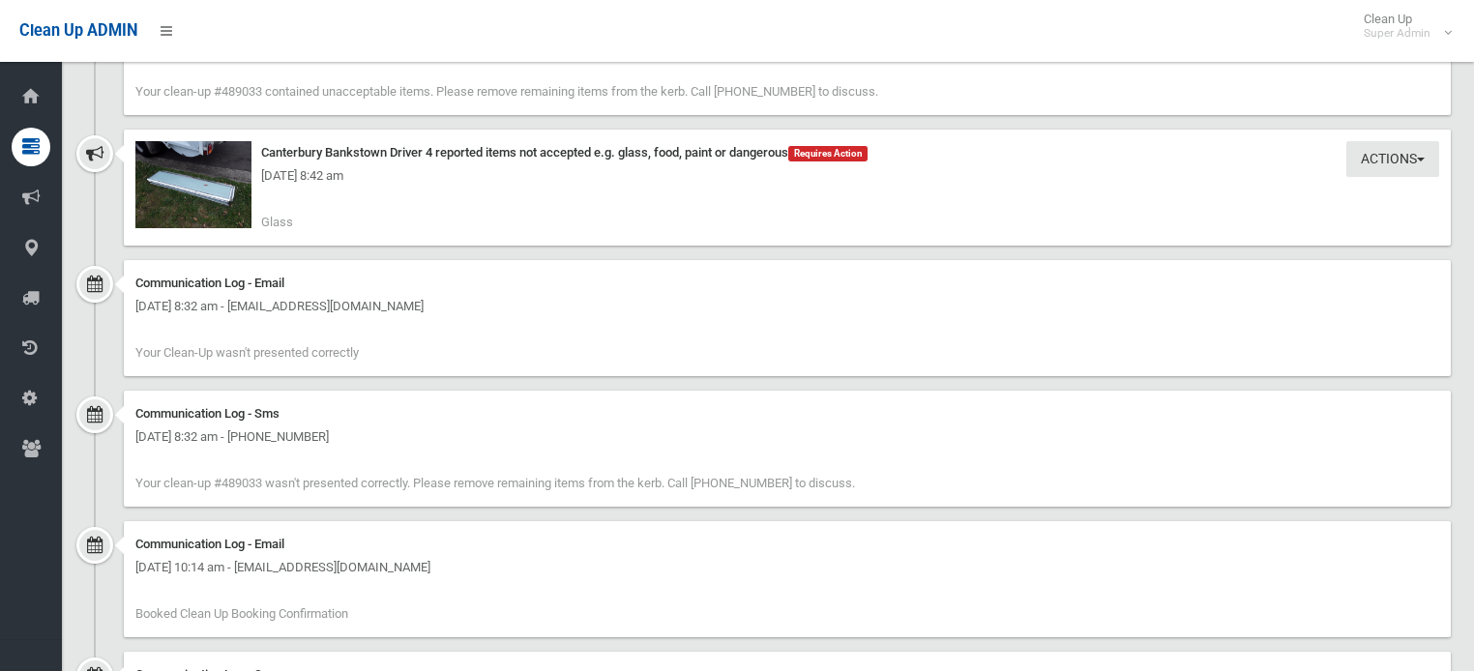
scroll to position [2089, 0]
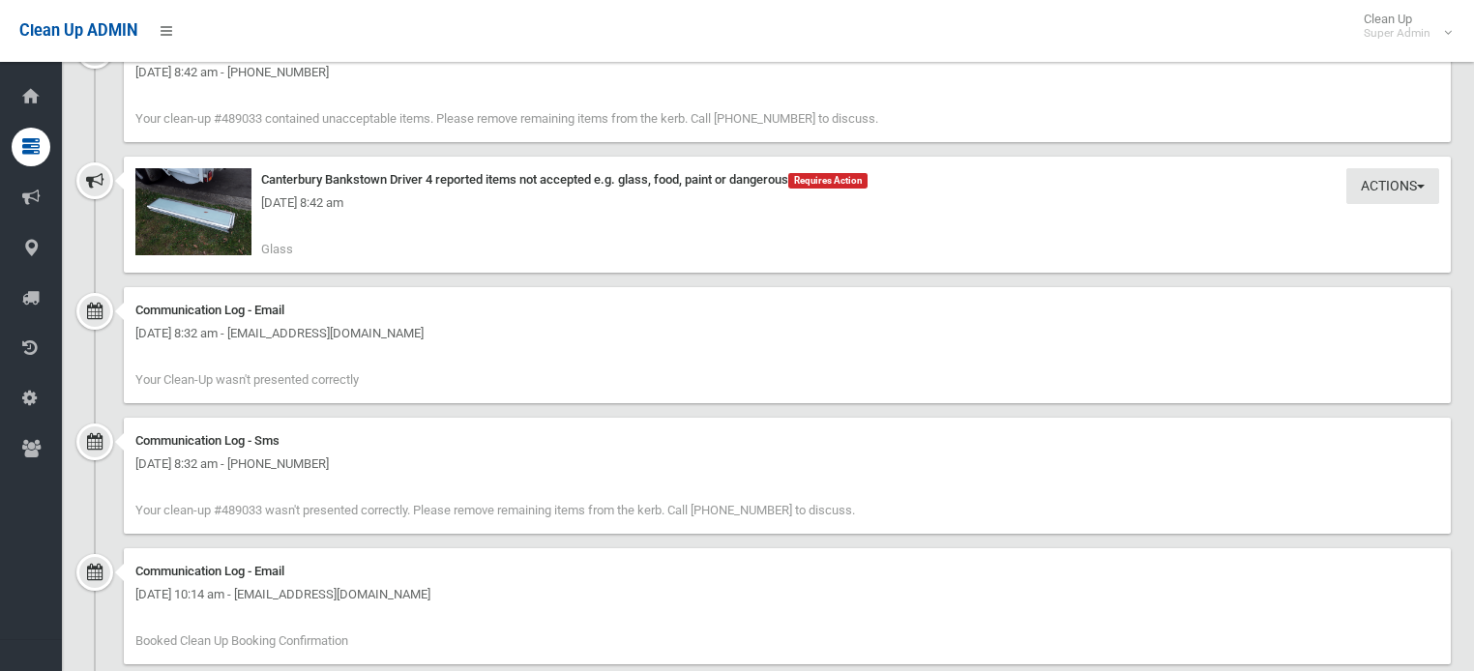
drag, startPoint x: 299, startPoint y: 329, endPoint x: 348, endPoint y: 330, distance: 49.3
click at [348, 330] on div "[DATE] 8:32 am - [EMAIL_ADDRESS][DOMAIN_NAME]" at bounding box center [786, 333] width 1303 height 23
drag, startPoint x: 430, startPoint y: 198, endPoint x: 469, endPoint y: 201, distance: 38.8
click at [469, 201] on div "[DATE] 8:42 am" at bounding box center [786, 202] width 1303 height 23
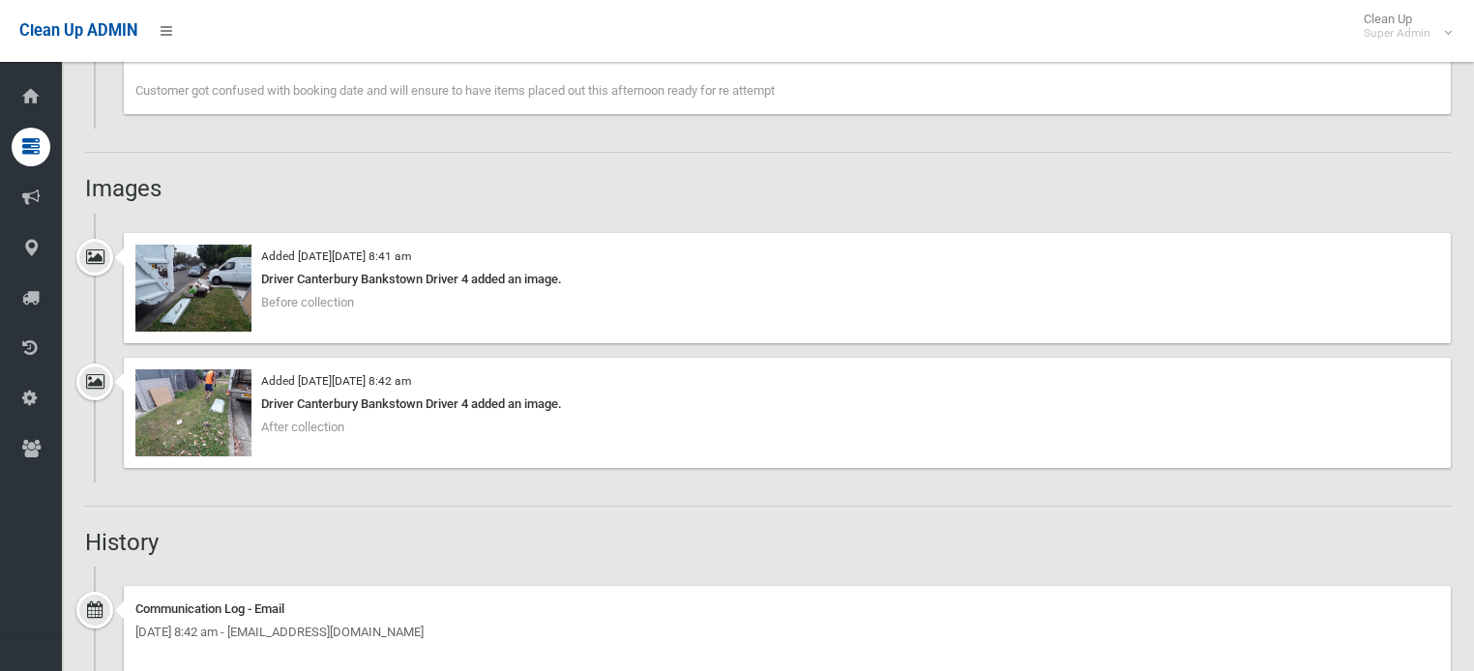
scroll to position [1392, 0]
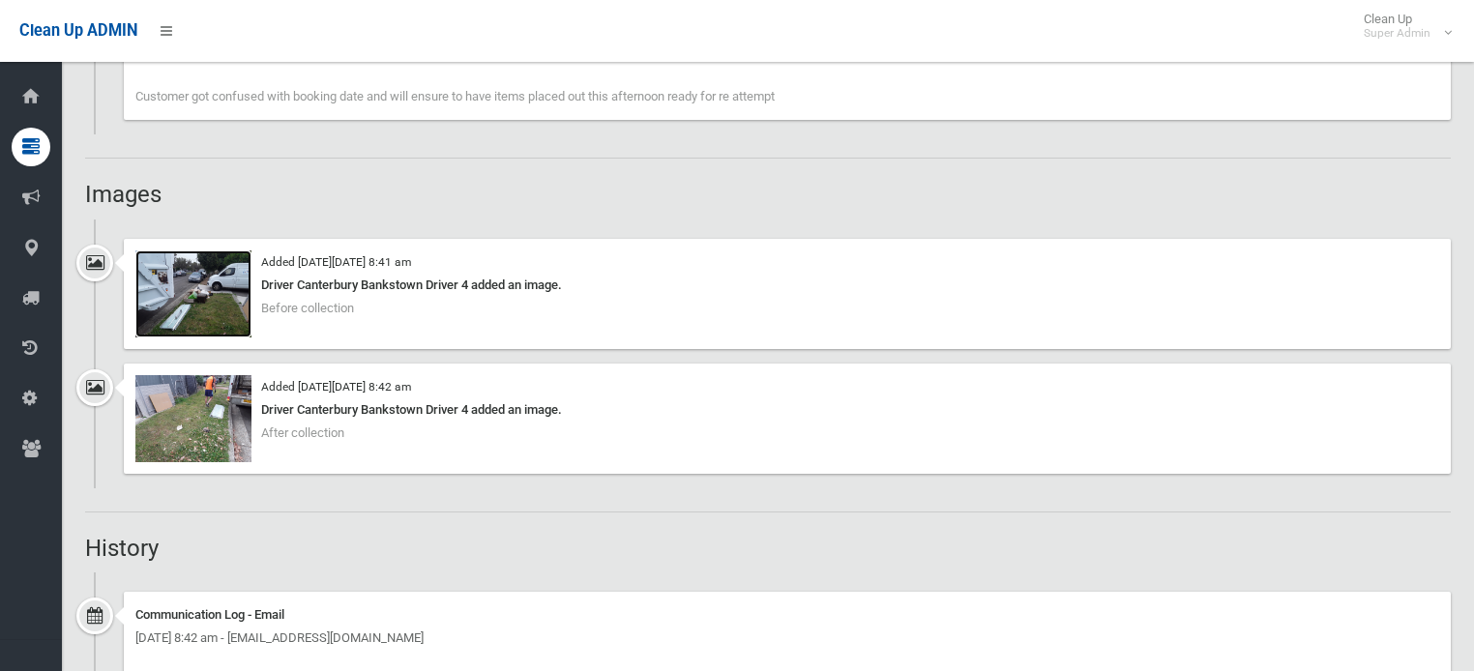
click at [205, 293] on img at bounding box center [193, 293] width 116 height 87
click at [188, 414] on img at bounding box center [193, 418] width 116 height 87
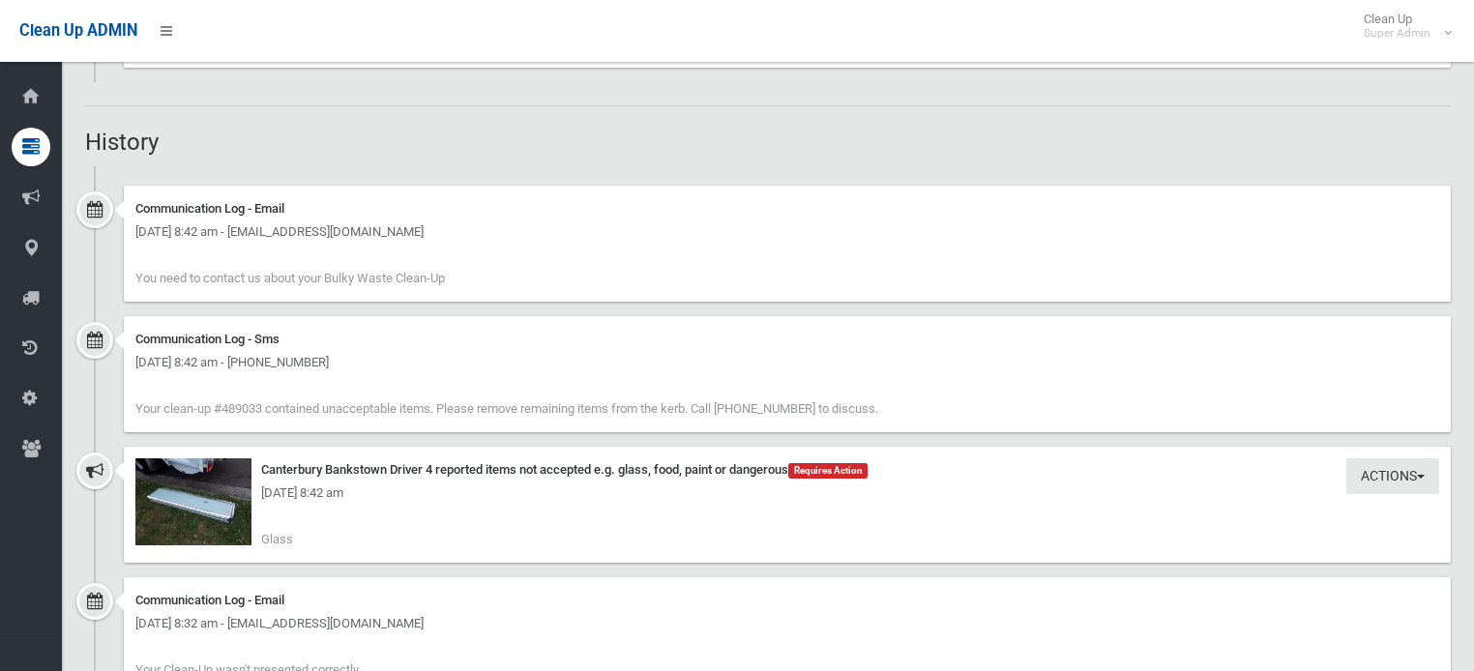
scroll to position [1857, 0]
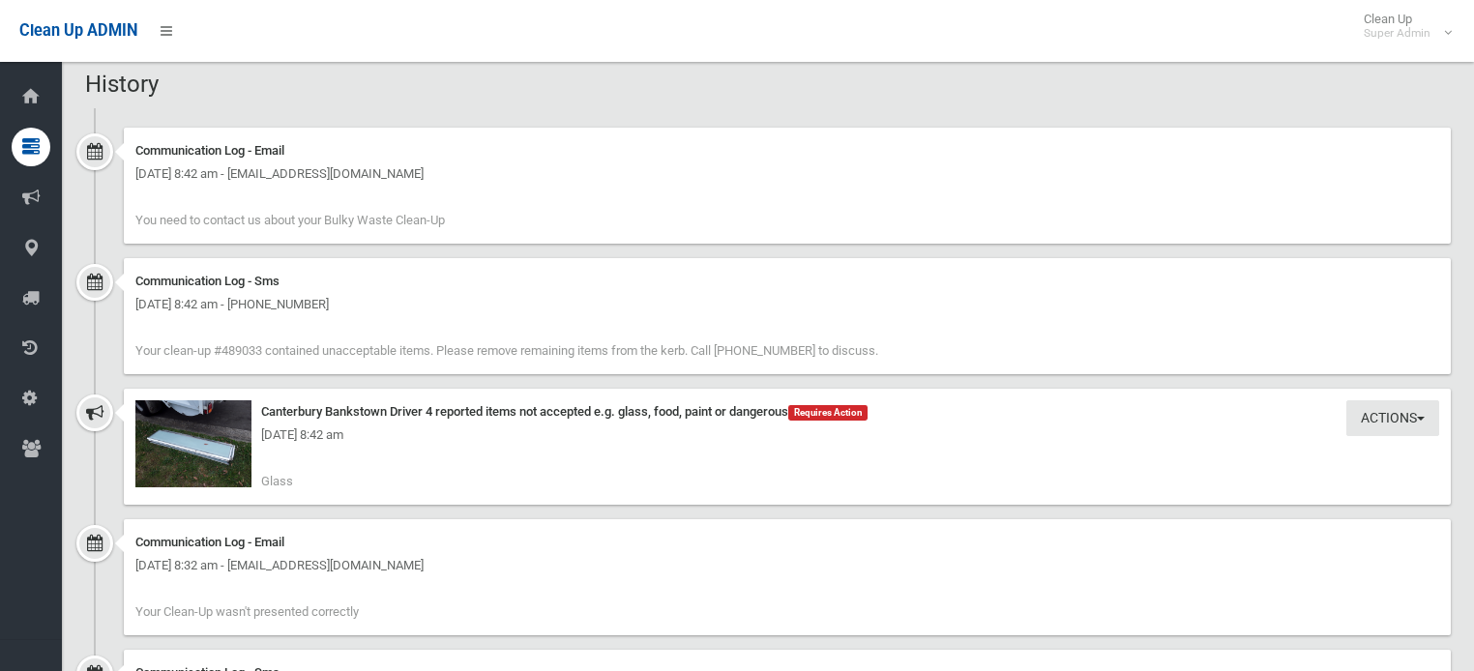
click at [300, 453] on div "Actions Take Action Canterbury Bankstown Driver 4 reported items not accepted e…" at bounding box center [787, 447] width 1327 height 116
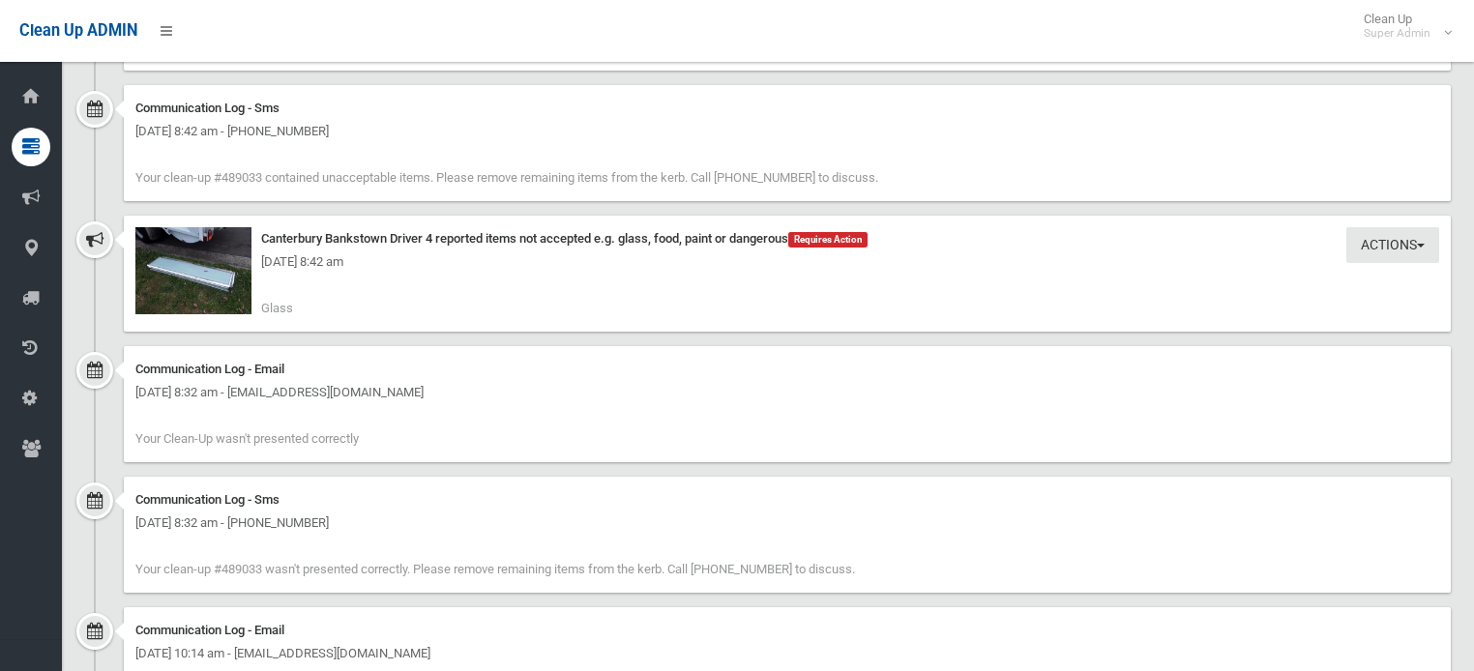
scroll to position [2011, 0]
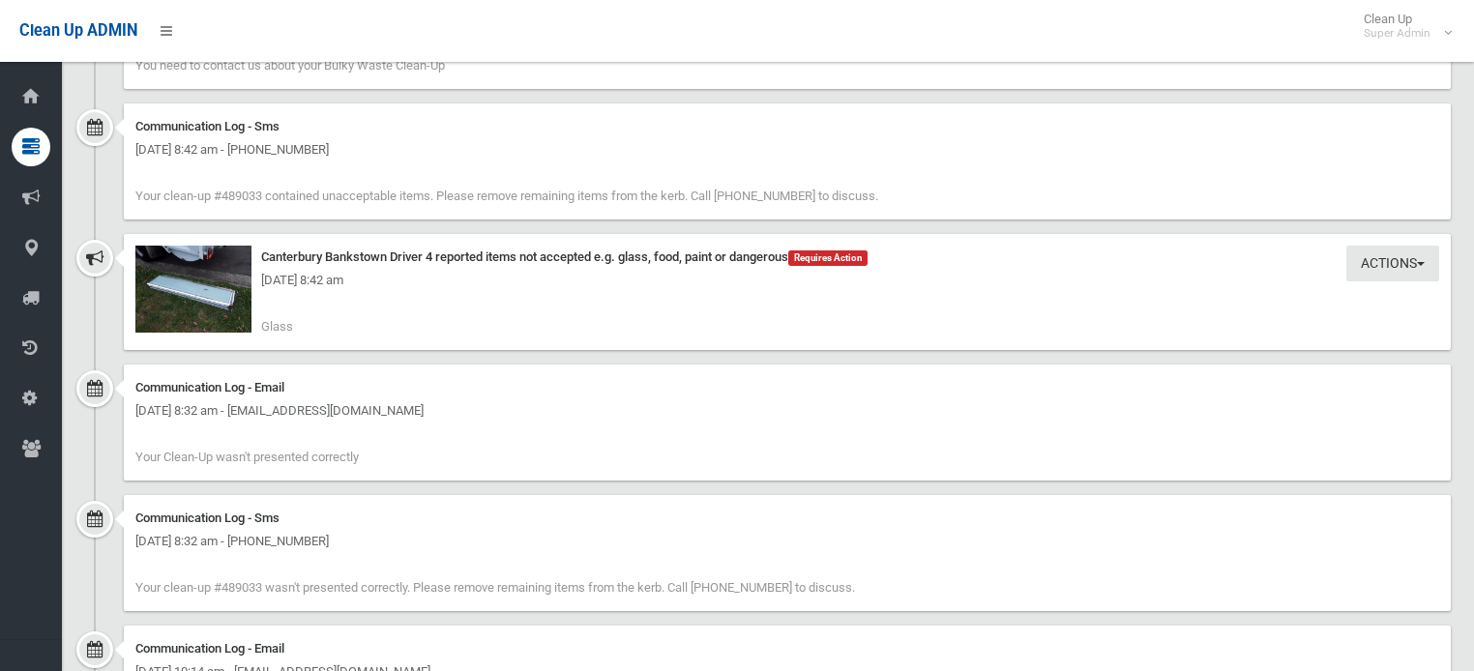
click at [319, 325] on div "Actions Take Action Canterbury Bankstown Driver 4 reported items not accepted e…" at bounding box center [787, 292] width 1327 height 116
